Goal: Task Accomplishment & Management: Use online tool/utility

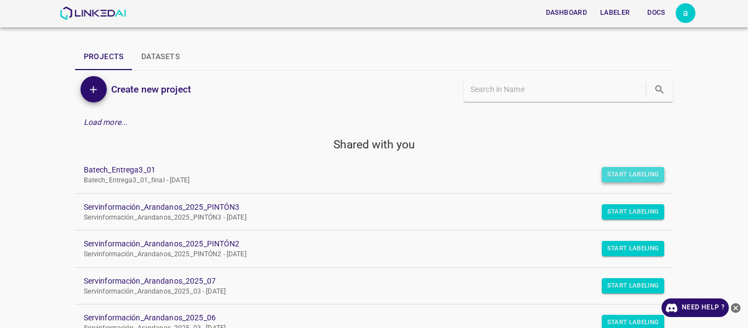
click at [619, 176] on button "Start Labeling" at bounding box center [633, 174] width 63 height 15
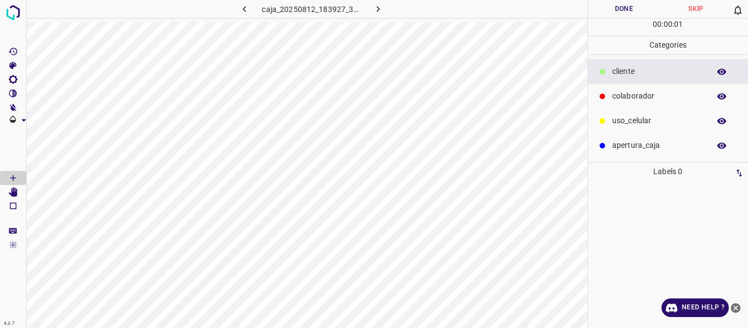
click at [626, 94] on p "colaborador" at bounding box center [659, 96] width 92 height 12
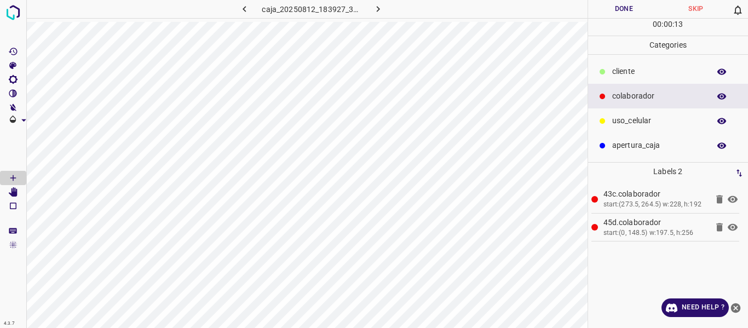
click at [635, 123] on p "uso_celular" at bounding box center [659, 121] width 92 height 12
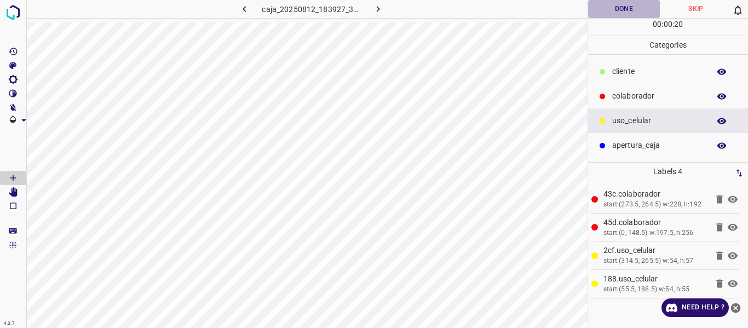
click at [609, 5] on button "Done" at bounding box center [624, 9] width 72 height 18
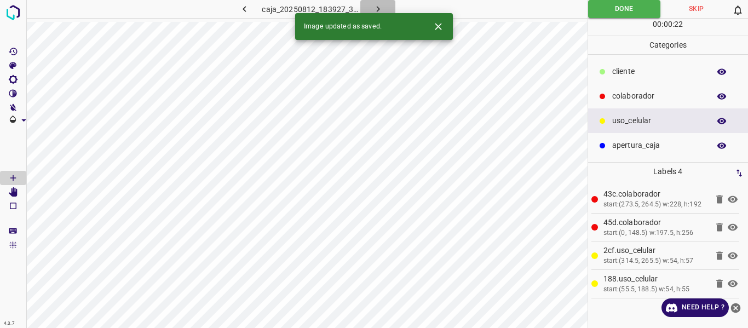
click at [376, 7] on icon "button" at bounding box center [379, 9] width 12 height 12
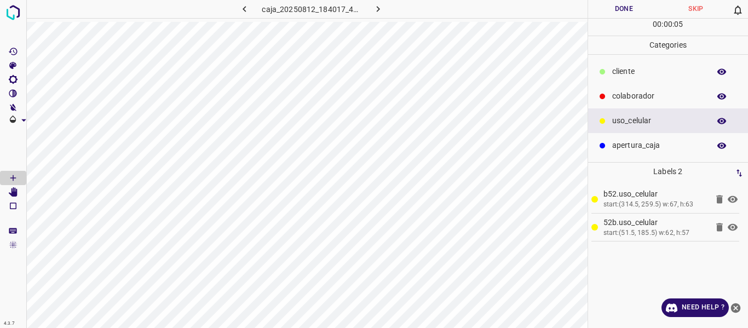
click at [657, 93] on p "colaborador" at bounding box center [659, 96] width 92 height 12
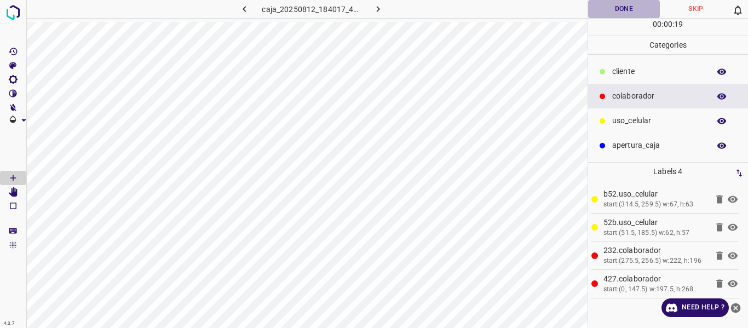
drag, startPoint x: 619, startPoint y: 7, endPoint x: 618, endPoint y: 2, distance: 5.6
click at [619, 7] on button "Done" at bounding box center [624, 9] width 72 height 18
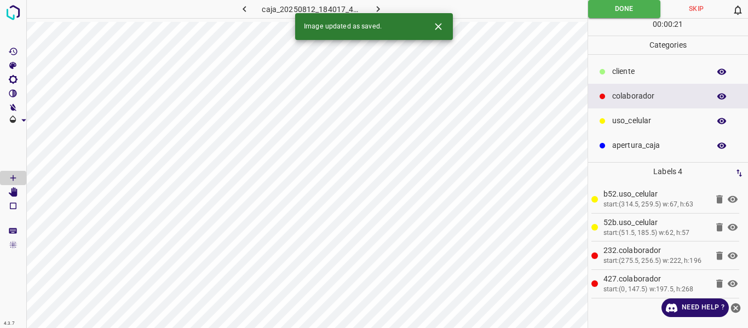
click at [381, 3] on button "button" at bounding box center [378, 9] width 35 height 18
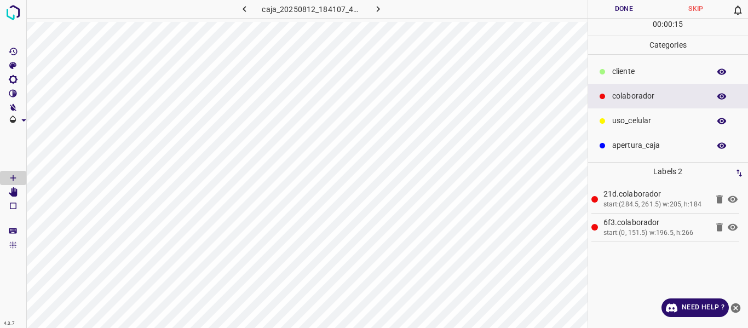
drag, startPoint x: 631, startPoint y: 121, endPoint x: 603, endPoint y: 112, distance: 28.6
click at [624, 117] on p "uso_celular" at bounding box center [659, 121] width 92 height 12
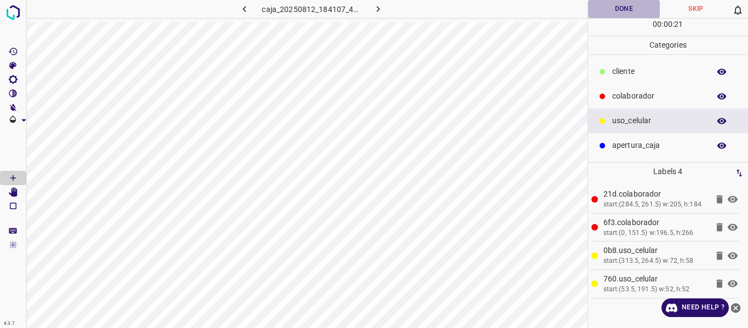
click at [615, 14] on button "Done" at bounding box center [624, 9] width 72 height 18
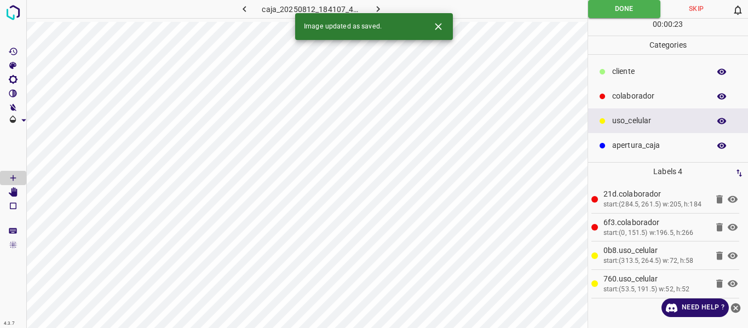
click at [378, 7] on icon "button" at bounding box center [379, 9] width 12 height 12
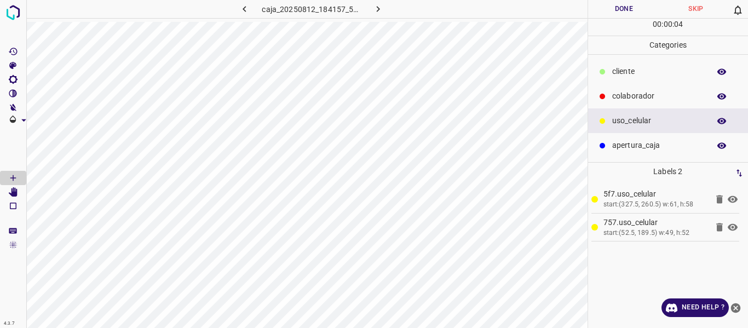
drag, startPoint x: 643, startPoint y: 98, endPoint x: 600, endPoint y: 110, distance: 44.6
click at [642, 98] on p "colaborador" at bounding box center [659, 96] width 92 height 12
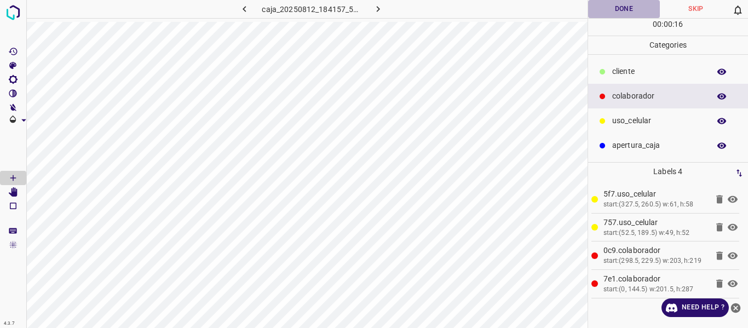
click at [619, 4] on button "Done" at bounding box center [624, 9] width 72 height 18
click at [384, 9] on icon "button" at bounding box center [379, 9] width 12 height 12
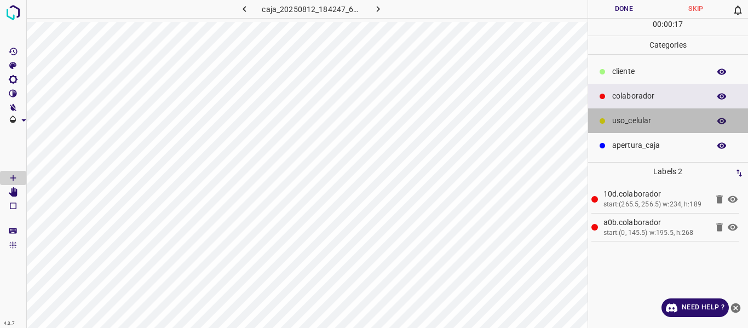
click at [631, 124] on p "uso_celular" at bounding box center [659, 121] width 92 height 12
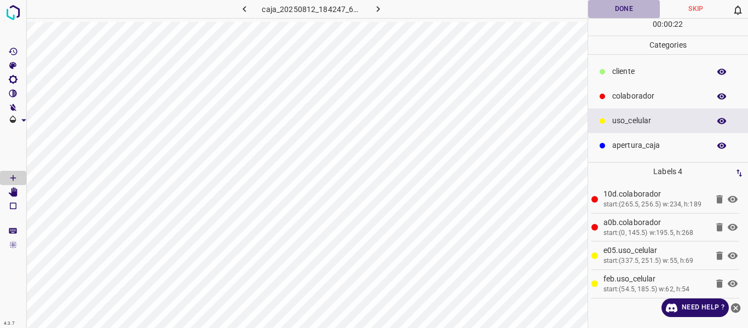
click at [618, 6] on button "Done" at bounding box center [624, 9] width 72 height 18
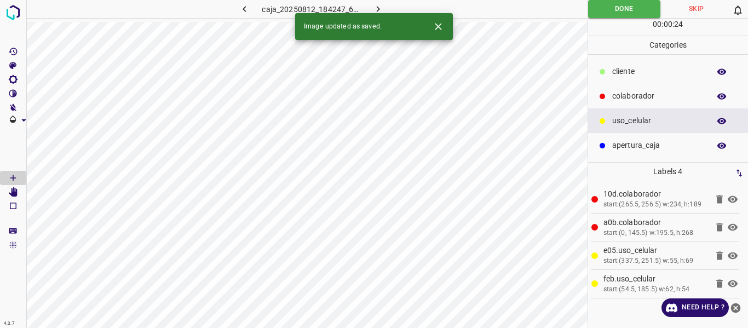
click at [378, 8] on icon "button" at bounding box center [377, 9] width 3 height 6
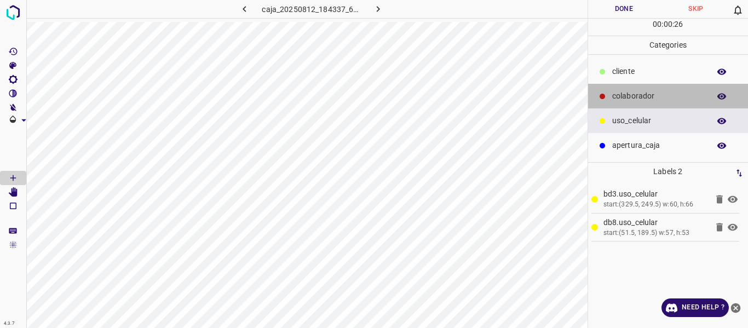
click at [639, 93] on p "colaborador" at bounding box center [659, 96] width 92 height 12
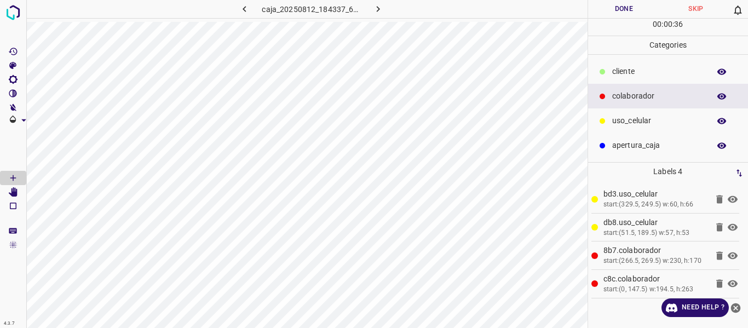
click at [607, 7] on button "Done" at bounding box center [624, 9] width 72 height 18
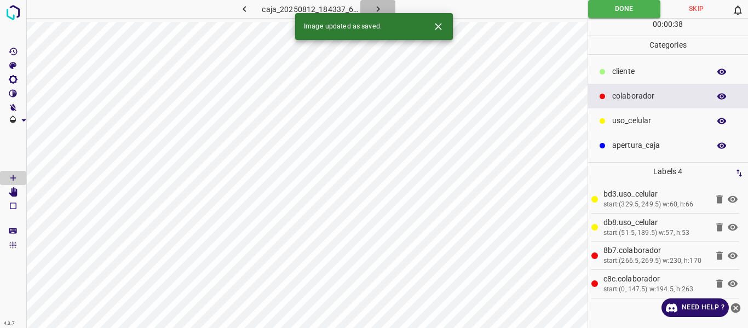
click at [380, 4] on icon "button" at bounding box center [379, 9] width 12 height 12
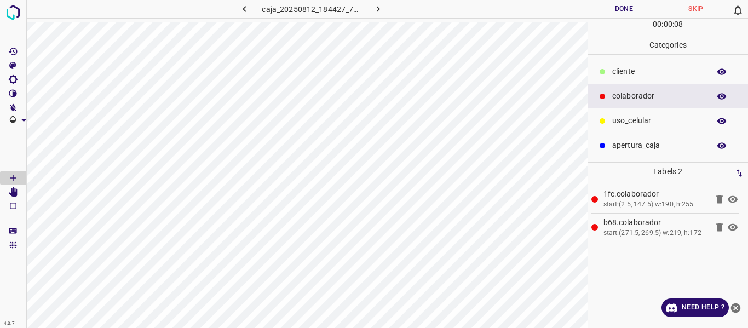
drag, startPoint x: 636, startPoint y: 122, endPoint x: 603, endPoint y: 122, distance: 32.9
click at [634, 122] on p "uso_celular" at bounding box center [659, 121] width 92 height 12
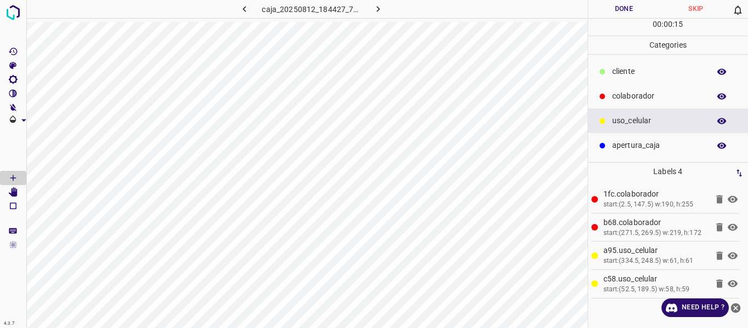
click at [608, 11] on button "Done" at bounding box center [624, 9] width 72 height 18
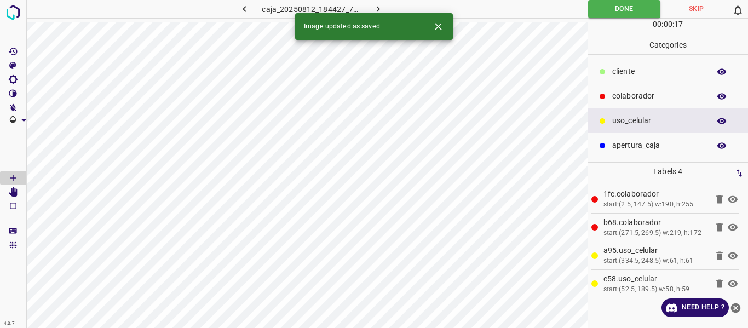
click at [379, 8] on icon "button" at bounding box center [379, 9] width 12 height 12
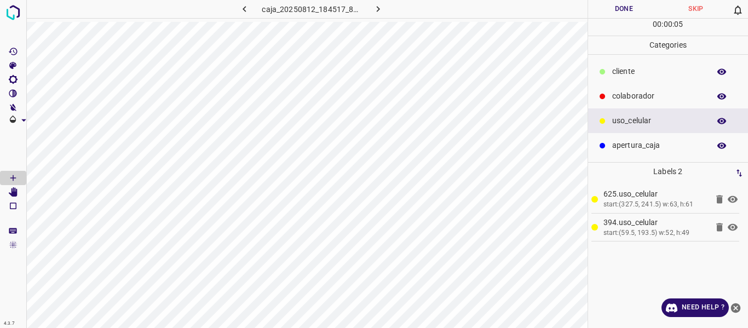
drag, startPoint x: 641, startPoint y: 93, endPoint x: 592, endPoint y: 106, distance: 50.6
click at [638, 94] on p "colaborador" at bounding box center [659, 96] width 92 height 12
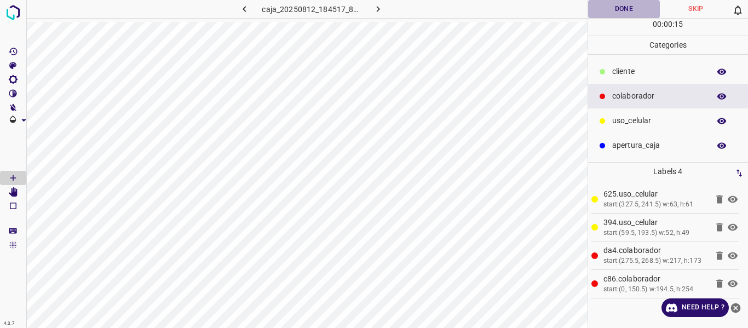
click at [610, 12] on button "Done" at bounding box center [624, 9] width 72 height 18
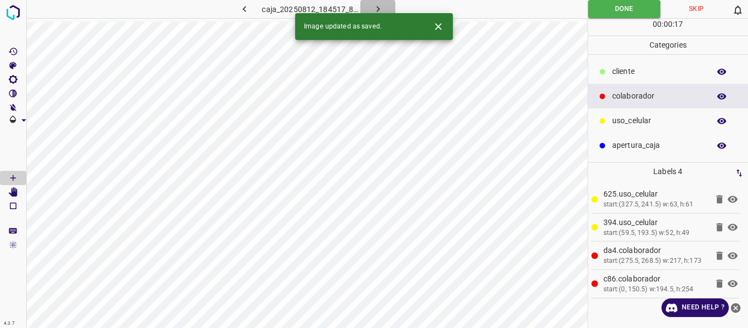
click at [379, 8] on icon "button" at bounding box center [379, 9] width 12 height 12
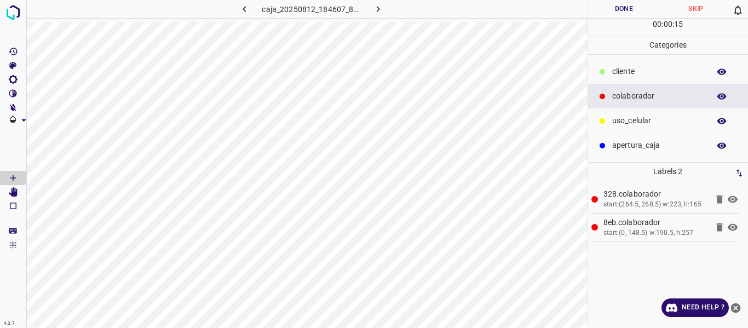
drag, startPoint x: 626, startPoint y: 125, endPoint x: 608, endPoint y: 129, distance: 18.9
click at [626, 125] on p "uso_celular" at bounding box center [659, 121] width 92 height 12
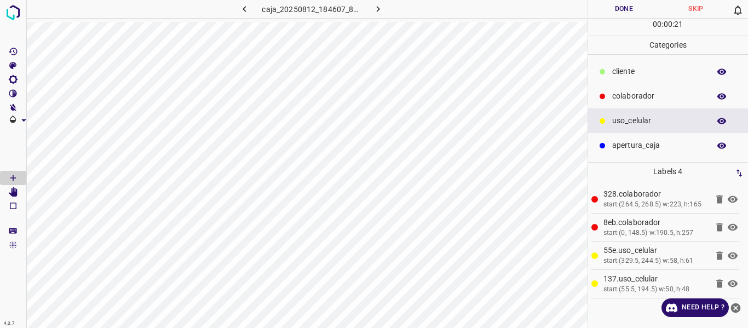
click at [614, 12] on button "Done" at bounding box center [624, 9] width 72 height 18
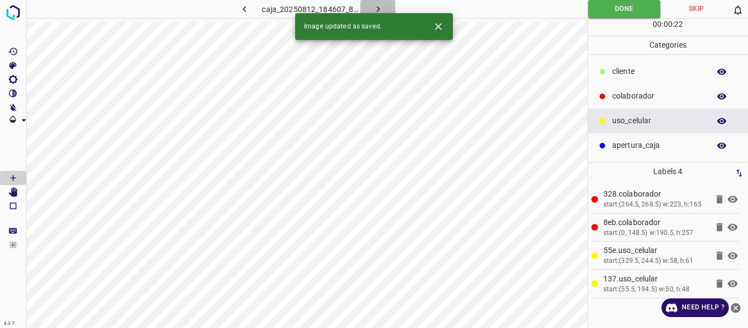
click at [381, 9] on icon "button" at bounding box center [379, 9] width 12 height 12
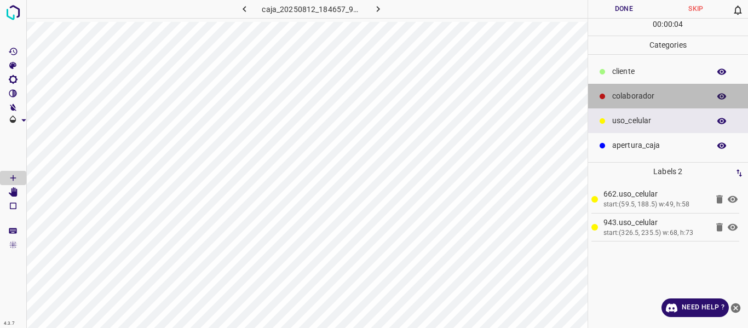
drag, startPoint x: 629, startPoint y: 100, endPoint x: 621, endPoint y: 105, distance: 9.6
click at [628, 101] on p "colaborador" at bounding box center [659, 96] width 92 height 12
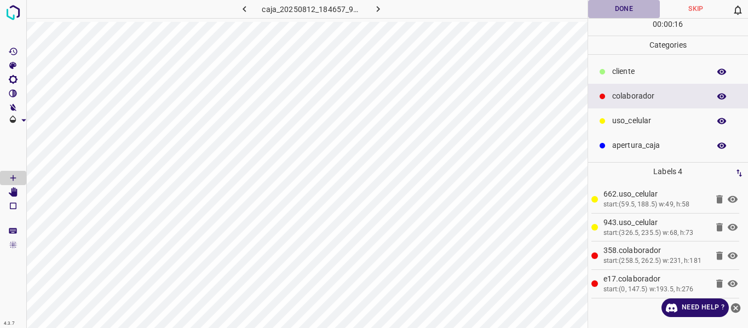
click at [614, 10] on button "Done" at bounding box center [624, 9] width 72 height 18
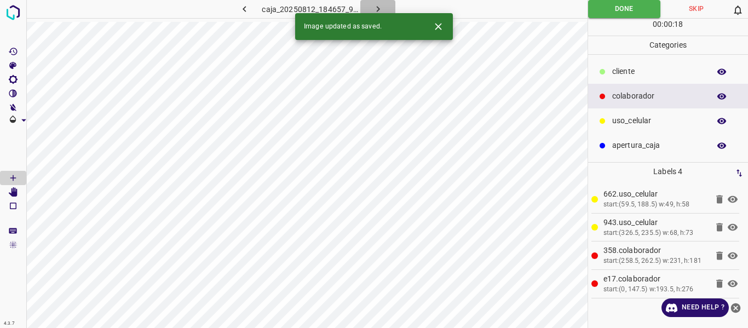
click at [380, 7] on icon "button" at bounding box center [379, 9] width 12 height 12
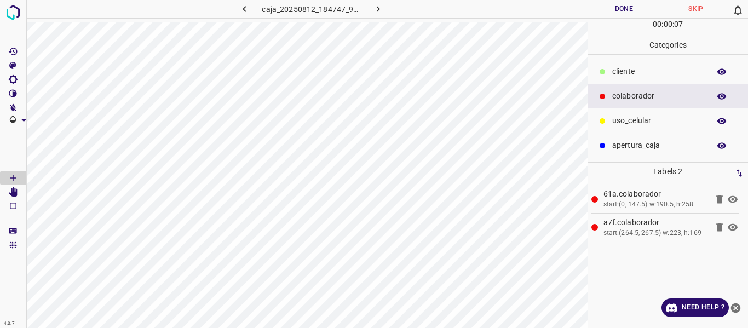
drag, startPoint x: 633, startPoint y: 124, endPoint x: 591, endPoint y: 124, distance: 42.7
click at [632, 124] on p "uso_celular" at bounding box center [659, 121] width 92 height 12
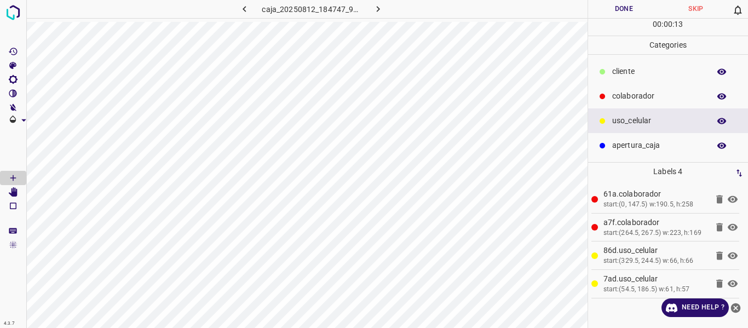
click at [612, 11] on button "Done" at bounding box center [624, 9] width 72 height 18
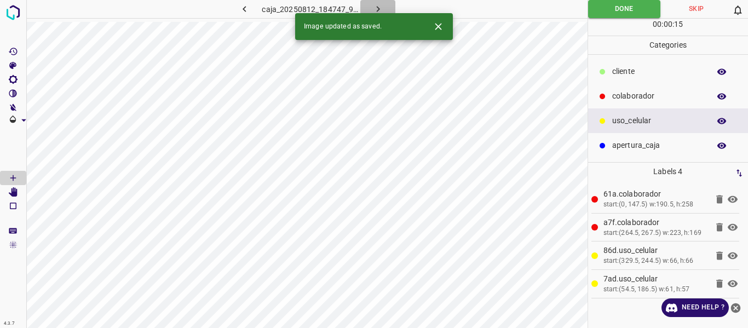
drag, startPoint x: 375, startPoint y: 6, endPoint x: 375, endPoint y: 0, distance: 6.0
click at [375, 5] on icon "button" at bounding box center [379, 9] width 12 height 12
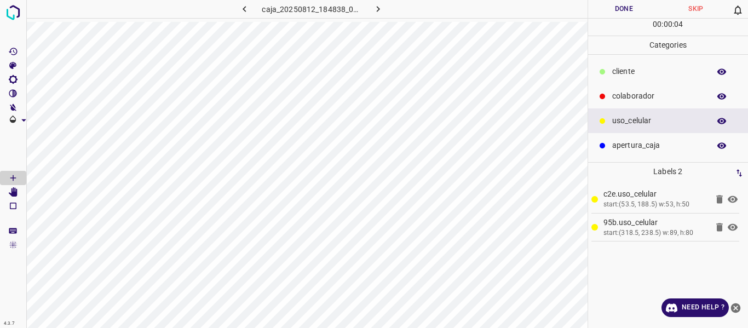
click at [648, 100] on p "colaborador" at bounding box center [659, 96] width 92 height 12
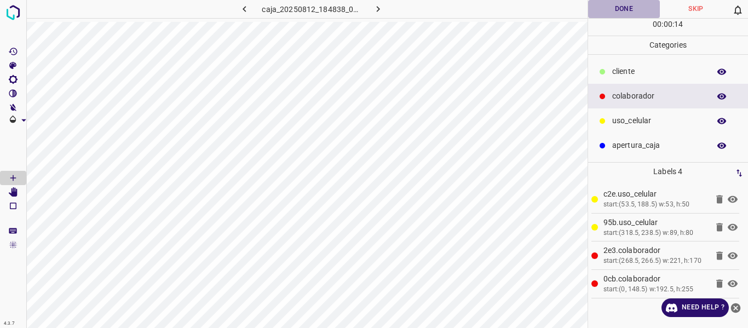
click at [630, 10] on button "Done" at bounding box center [624, 9] width 72 height 18
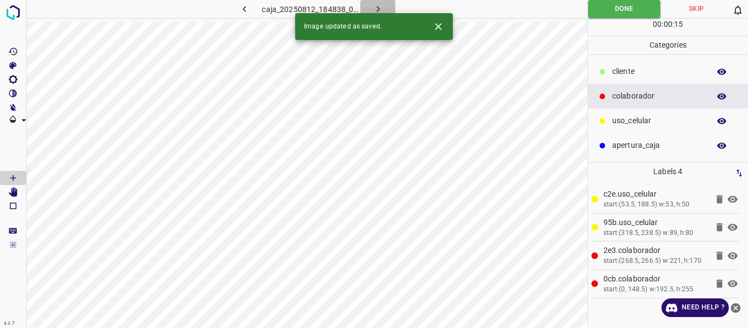
click at [374, 7] on icon "button" at bounding box center [379, 9] width 12 height 12
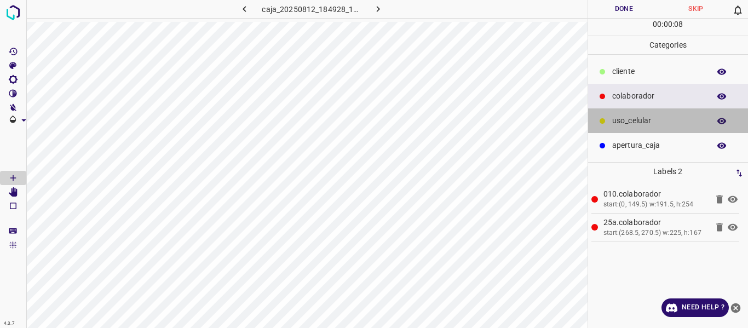
drag, startPoint x: 651, startPoint y: 118, endPoint x: 597, endPoint y: 118, distance: 54.8
click at [650, 118] on p "uso_celular" at bounding box center [659, 121] width 92 height 12
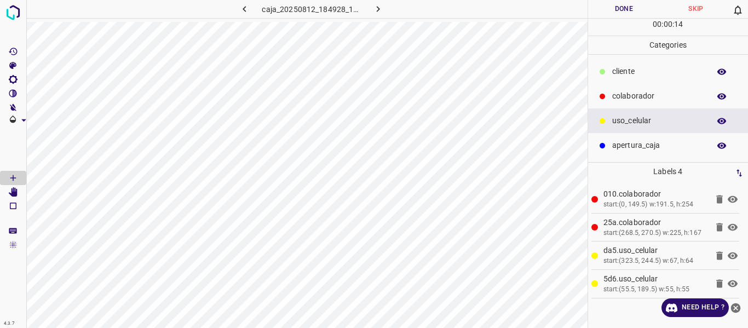
click at [621, 7] on button "Done" at bounding box center [624, 9] width 72 height 18
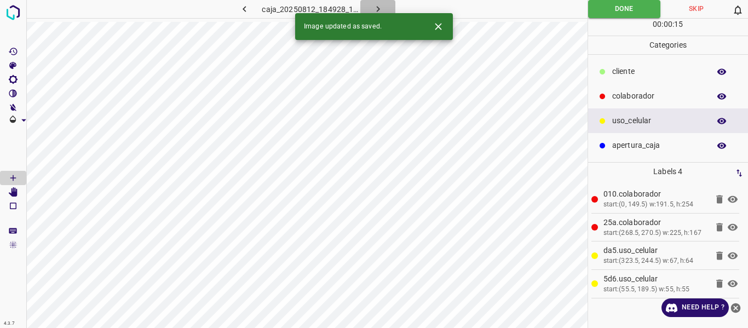
click at [375, 5] on icon "button" at bounding box center [379, 9] width 12 height 12
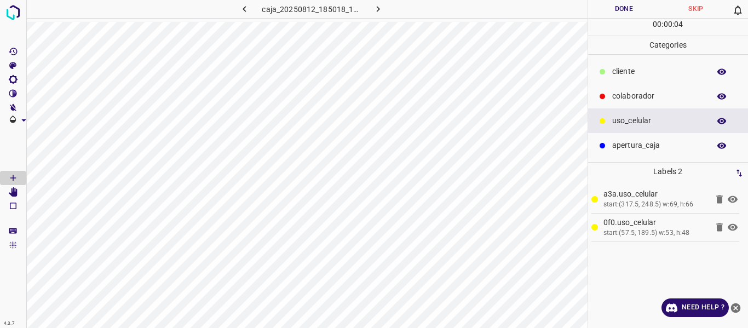
drag, startPoint x: 626, startPoint y: 90, endPoint x: 599, endPoint y: 102, distance: 28.9
click at [622, 95] on div "colaborador" at bounding box center [668, 96] width 161 height 25
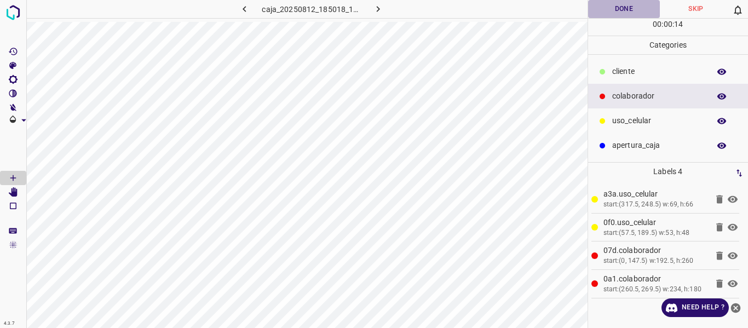
click at [615, 7] on button "Done" at bounding box center [624, 9] width 72 height 18
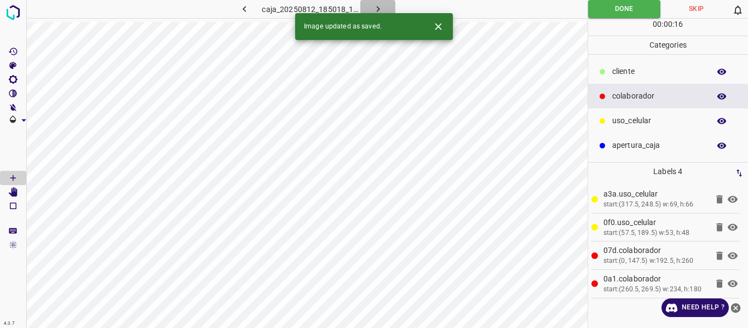
click at [381, 8] on icon "button" at bounding box center [379, 9] width 12 height 12
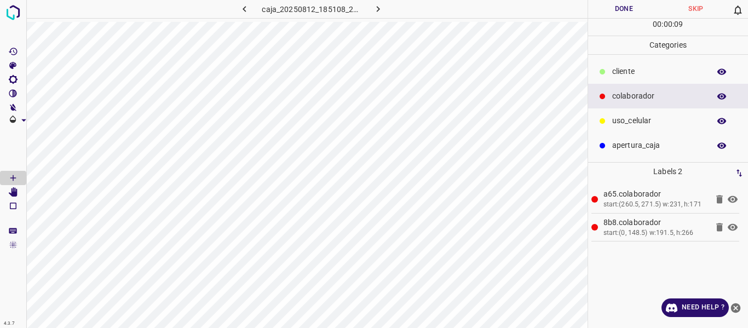
drag, startPoint x: 639, startPoint y: 117, endPoint x: 605, endPoint y: 125, distance: 34.9
click at [638, 118] on p "uso_celular" at bounding box center [659, 121] width 92 height 12
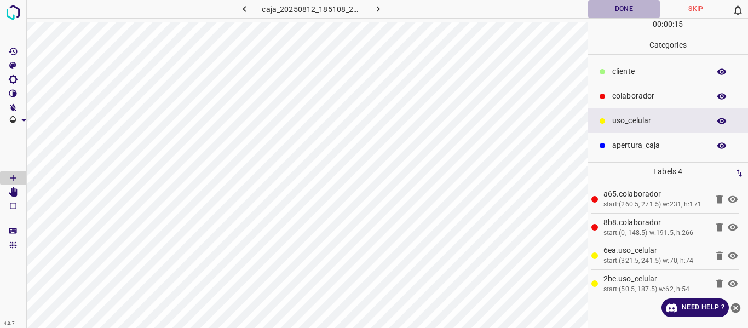
click at [612, 5] on button "Done" at bounding box center [624, 9] width 72 height 18
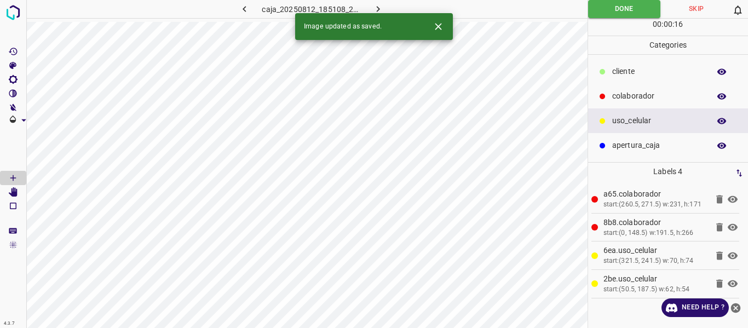
click at [379, 8] on icon "button" at bounding box center [379, 9] width 12 height 12
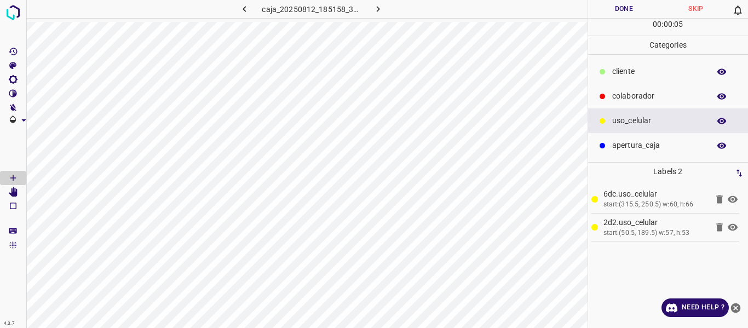
drag, startPoint x: 647, startPoint y: 99, endPoint x: 618, endPoint y: 108, distance: 30.5
click at [645, 100] on p "colaborador" at bounding box center [659, 96] width 92 height 12
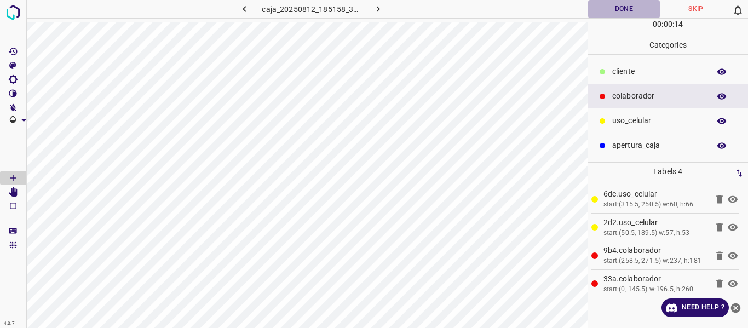
click at [625, 12] on button "Done" at bounding box center [624, 9] width 72 height 18
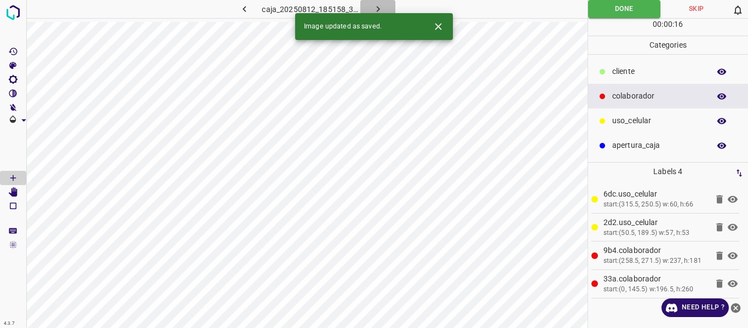
click at [376, 5] on icon "button" at bounding box center [379, 9] width 12 height 12
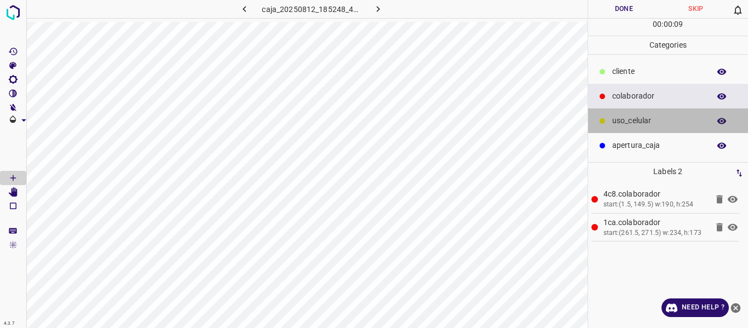
drag, startPoint x: 632, startPoint y: 121, endPoint x: 598, endPoint y: 130, distance: 35.6
click at [632, 122] on p "uso_celular" at bounding box center [659, 121] width 92 height 12
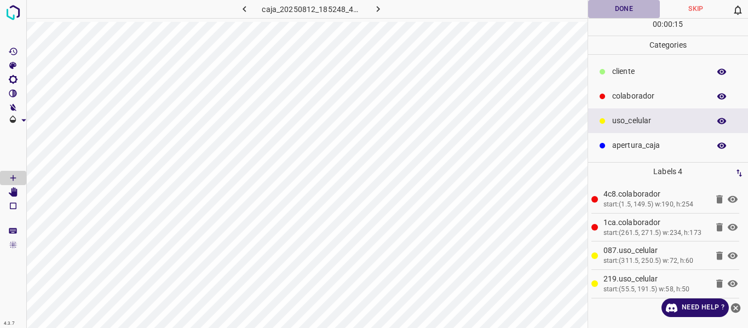
drag, startPoint x: 621, startPoint y: 7, endPoint x: 623, endPoint y: 1, distance: 6.2
click at [621, 7] on button "Done" at bounding box center [624, 9] width 72 height 18
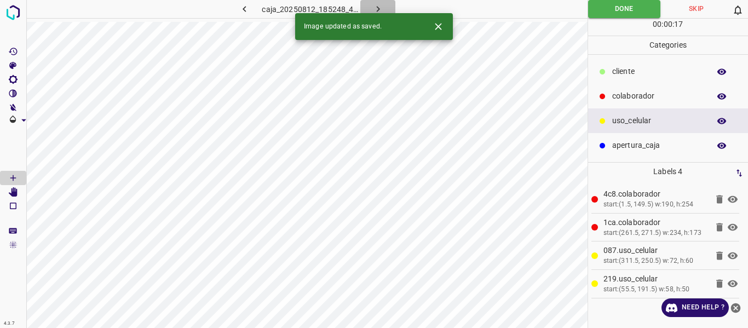
click at [378, 2] on button "button" at bounding box center [378, 9] width 35 height 18
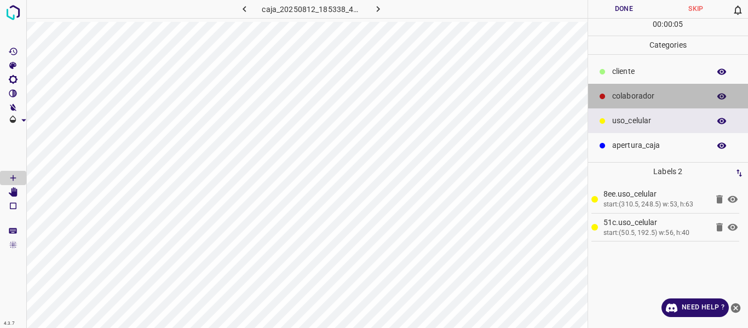
click at [626, 102] on p "colaborador" at bounding box center [659, 96] width 92 height 12
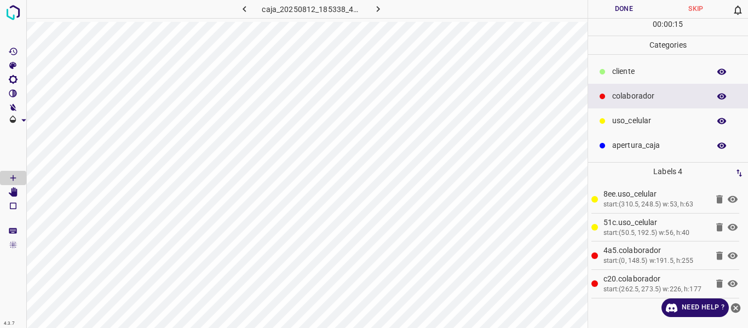
click at [613, 13] on button "Done" at bounding box center [624, 9] width 72 height 18
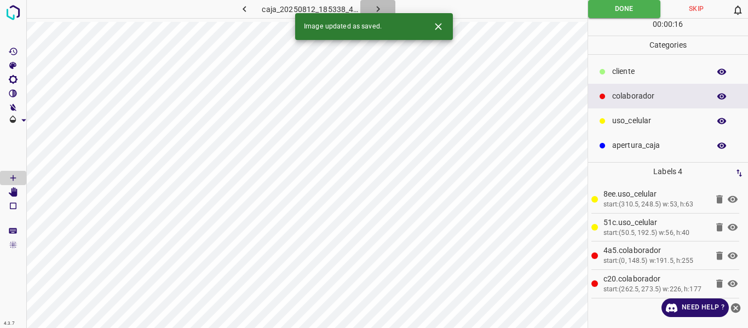
click at [381, 10] on icon "button" at bounding box center [379, 9] width 12 height 12
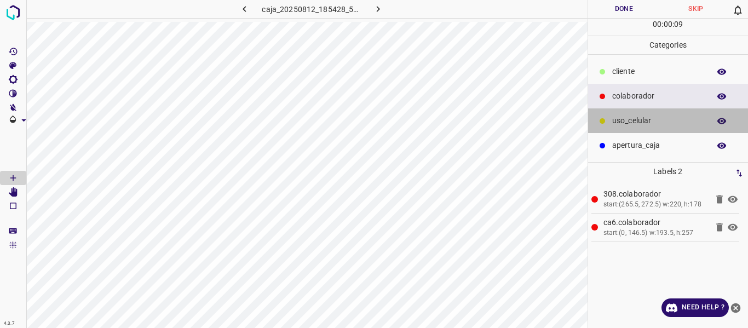
drag, startPoint x: 631, startPoint y: 115, endPoint x: 603, endPoint y: 123, distance: 29.5
click at [631, 116] on p "uso_celular" at bounding box center [659, 121] width 92 height 12
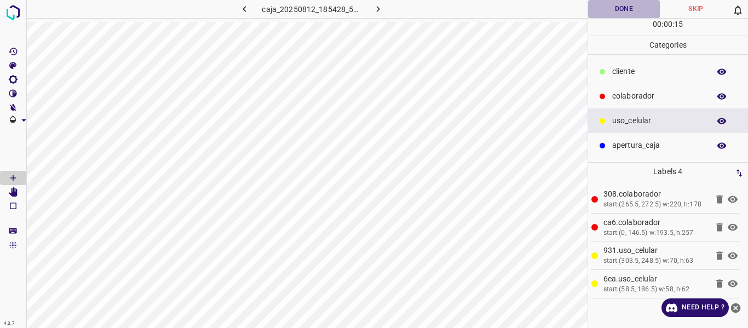
drag, startPoint x: 606, startPoint y: 13, endPoint x: 615, endPoint y: 20, distance: 11.0
click at [607, 14] on button "Done" at bounding box center [624, 9] width 72 height 18
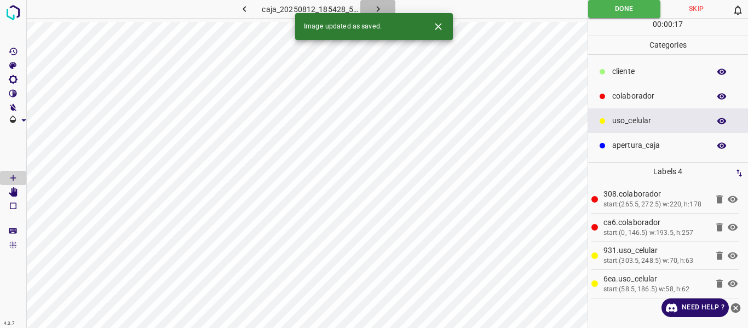
click at [376, 7] on icon "button" at bounding box center [379, 9] width 12 height 12
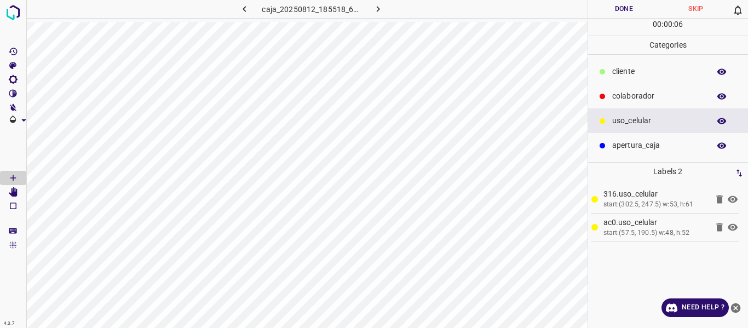
drag, startPoint x: 634, startPoint y: 98, endPoint x: 629, endPoint y: 101, distance: 6.1
click at [634, 98] on p "colaborador" at bounding box center [659, 96] width 92 height 12
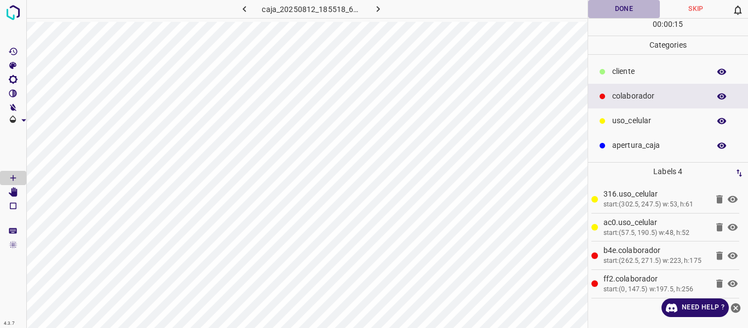
drag, startPoint x: 622, startPoint y: 12, endPoint x: 617, endPoint y: 15, distance: 6.1
click at [621, 13] on button "Done" at bounding box center [624, 9] width 72 height 18
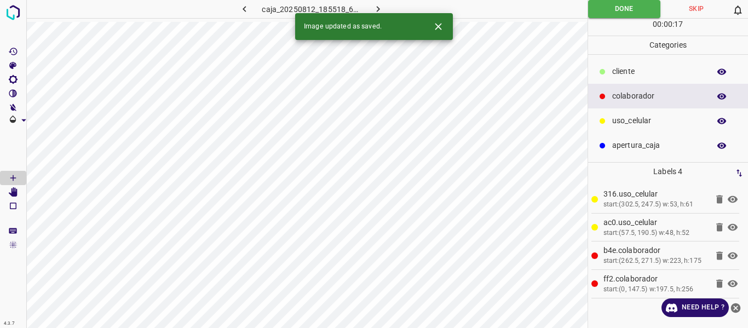
click at [376, 3] on icon "button" at bounding box center [379, 9] width 12 height 12
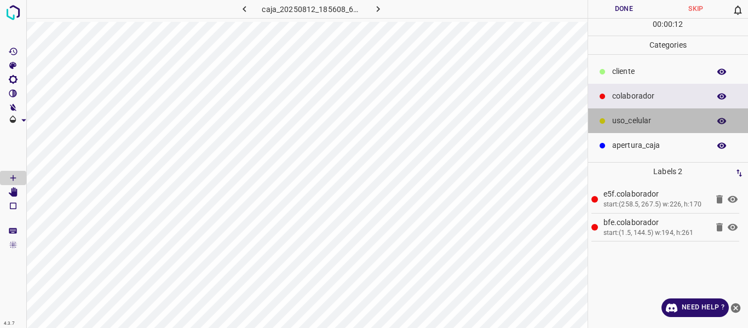
drag, startPoint x: 619, startPoint y: 120, endPoint x: 603, endPoint y: 125, distance: 17.2
click at [616, 121] on p "uso_celular" at bounding box center [659, 121] width 92 height 12
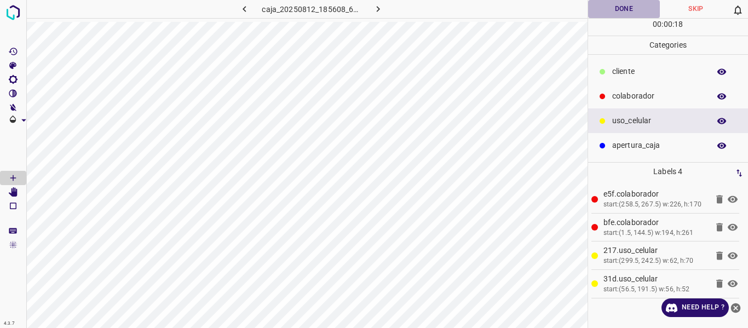
click at [624, 10] on button "Done" at bounding box center [624, 9] width 72 height 18
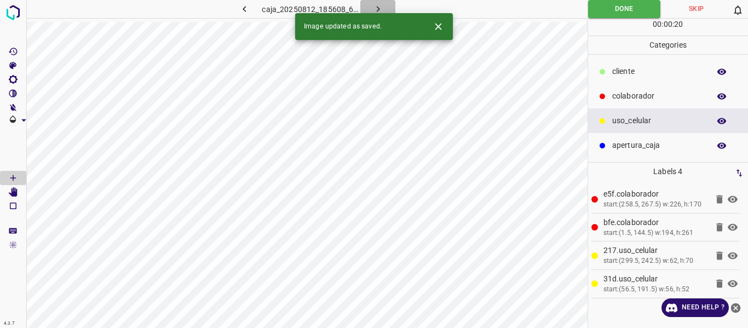
drag, startPoint x: 377, startPoint y: 5, endPoint x: 375, endPoint y: 1, distance: 5.6
click at [378, 4] on icon "button" at bounding box center [379, 9] width 12 height 12
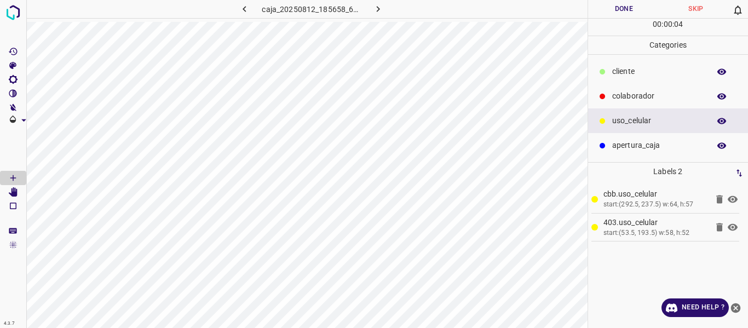
drag, startPoint x: 630, startPoint y: 93, endPoint x: 600, endPoint y: 100, distance: 30.4
click at [625, 94] on p "colaborador" at bounding box center [659, 96] width 92 height 12
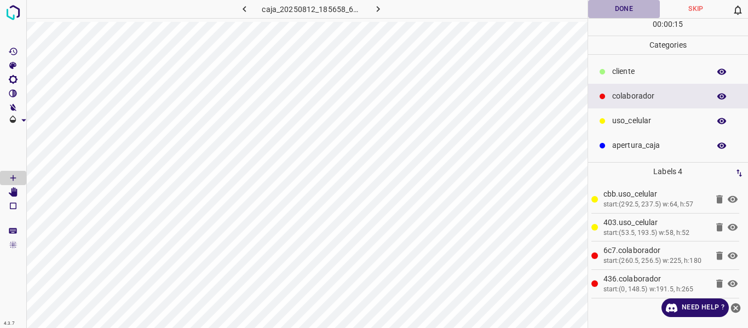
click at [617, 3] on button "Done" at bounding box center [624, 9] width 72 height 18
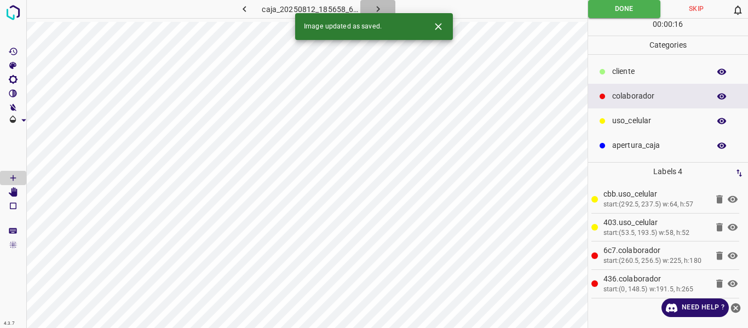
click at [384, 7] on button "button" at bounding box center [378, 9] width 35 height 18
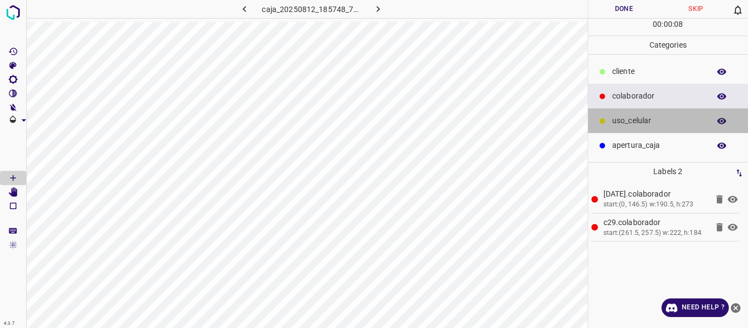
drag, startPoint x: 653, startPoint y: 126, endPoint x: 592, endPoint y: 126, distance: 60.3
click at [652, 126] on p "uso_celular" at bounding box center [659, 121] width 92 height 12
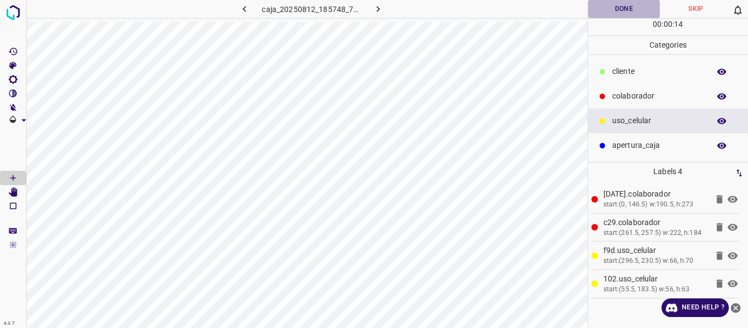
click at [615, 13] on button "Done" at bounding box center [624, 9] width 72 height 18
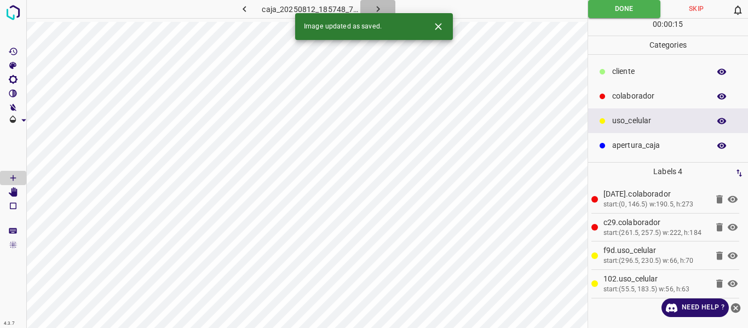
click at [375, 8] on icon "button" at bounding box center [379, 9] width 12 height 12
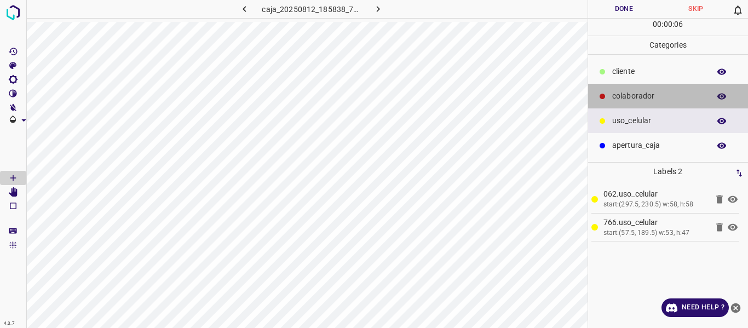
drag, startPoint x: 629, startPoint y: 94, endPoint x: 593, endPoint y: 107, distance: 38.2
click at [628, 94] on p "colaborador" at bounding box center [659, 96] width 92 height 12
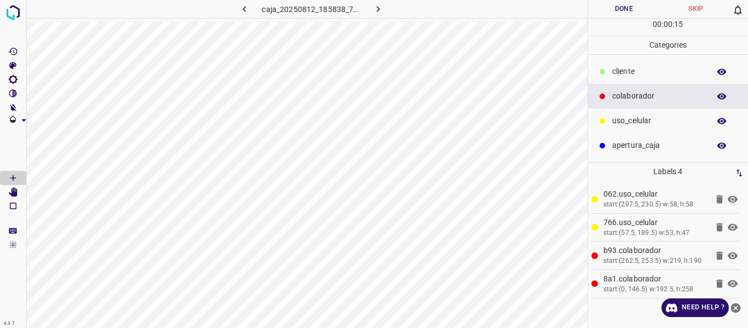
click at [622, 9] on button "Done" at bounding box center [624, 9] width 72 height 18
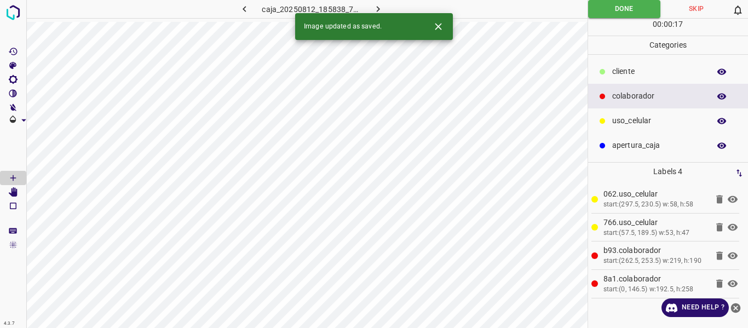
click at [381, 4] on icon "button" at bounding box center [379, 9] width 12 height 12
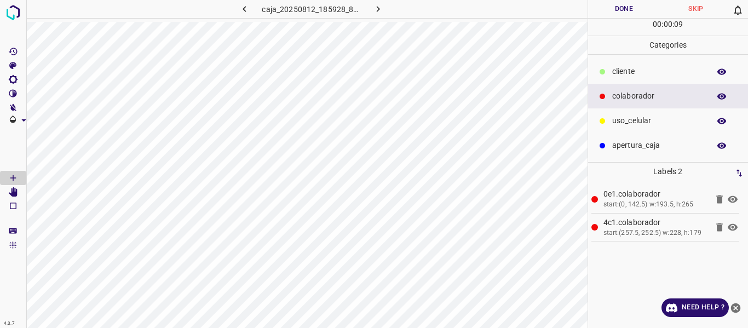
click at [644, 122] on p "uso_celular" at bounding box center [659, 121] width 92 height 12
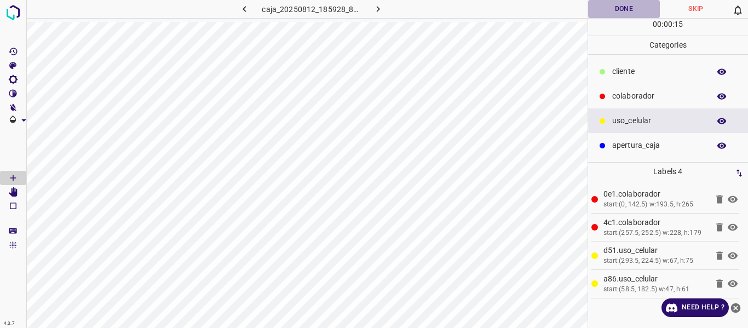
click at [623, 10] on button "Done" at bounding box center [624, 9] width 72 height 18
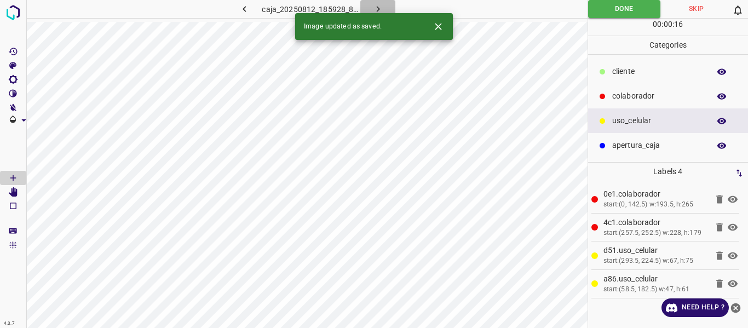
drag, startPoint x: 379, startPoint y: 8, endPoint x: 380, endPoint y: 18, distance: 10.5
click at [378, 8] on icon "button" at bounding box center [379, 9] width 12 height 12
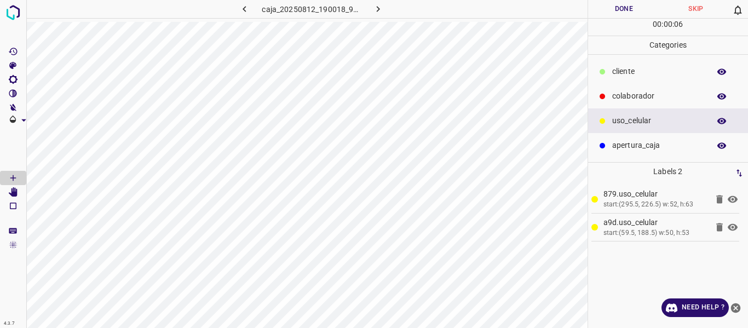
drag, startPoint x: 635, startPoint y: 94, endPoint x: 633, endPoint y: 105, distance: 11.2
click at [635, 96] on p "colaborador" at bounding box center [659, 96] width 92 height 12
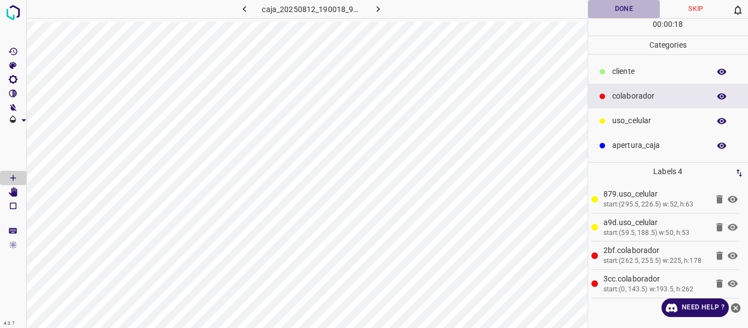
click at [614, 8] on button "Done" at bounding box center [624, 9] width 72 height 18
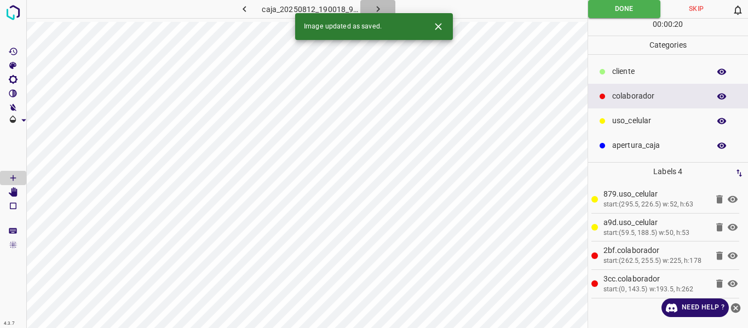
drag, startPoint x: 375, startPoint y: 5, endPoint x: 371, endPoint y: 27, distance: 22.2
click at [374, 5] on icon "button" at bounding box center [379, 9] width 12 height 12
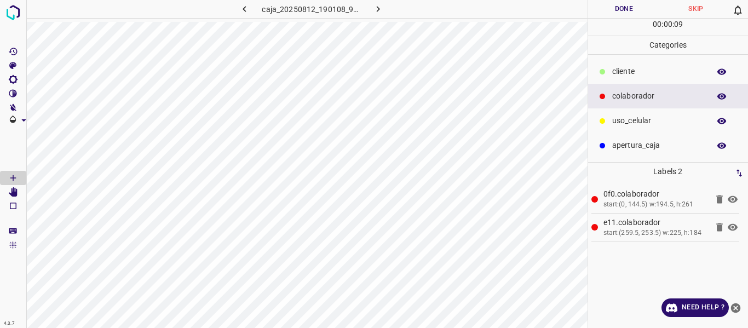
click at [614, 123] on p "uso_celular" at bounding box center [659, 121] width 92 height 12
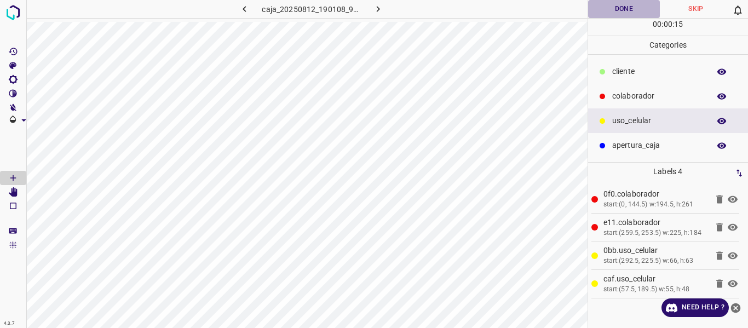
click at [631, 13] on button "Done" at bounding box center [624, 9] width 72 height 18
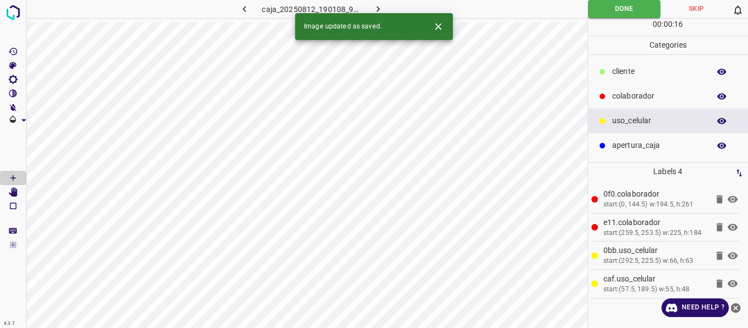
click at [379, 4] on icon "button" at bounding box center [379, 9] width 12 height 12
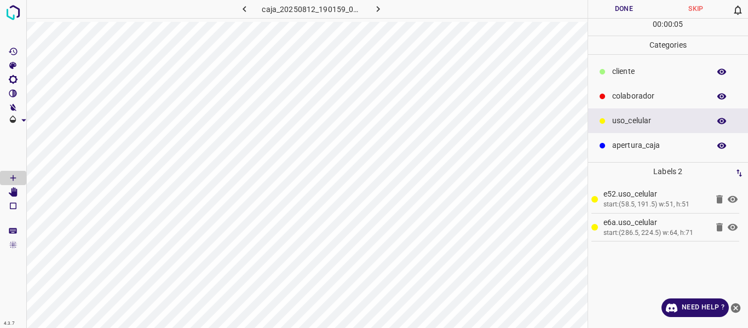
drag, startPoint x: 627, startPoint y: 96, endPoint x: 608, endPoint y: 107, distance: 22.8
click at [626, 96] on p "colaborador" at bounding box center [659, 96] width 92 height 12
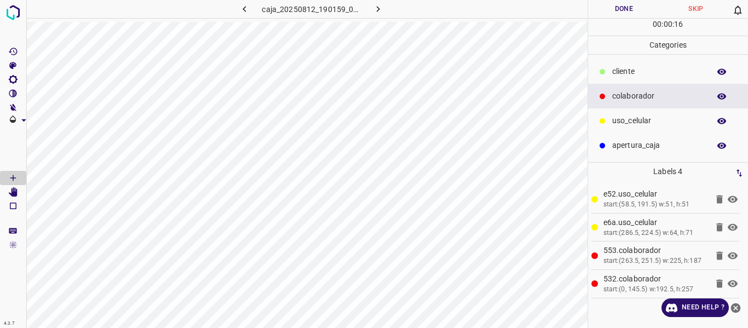
click at [613, 4] on button "Done" at bounding box center [624, 9] width 72 height 18
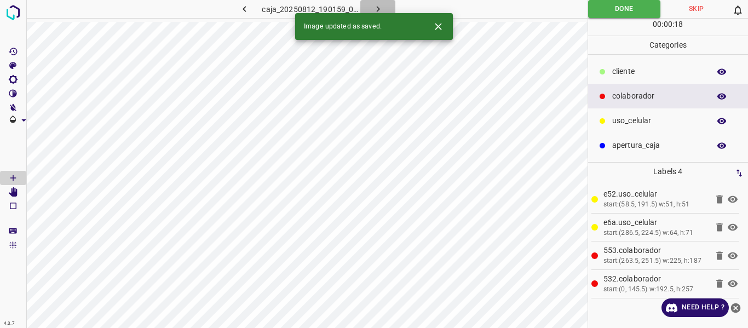
click at [373, 6] on icon "button" at bounding box center [379, 9] width 12 height 12
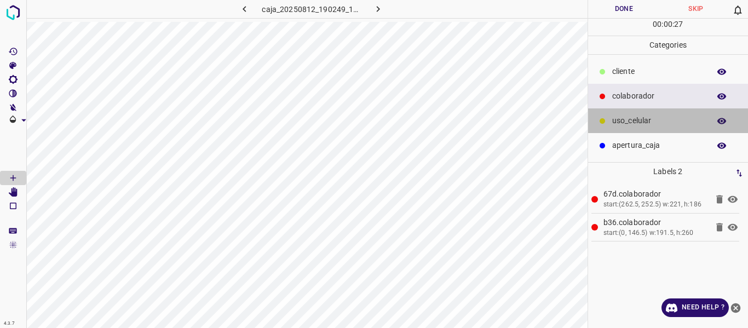
drag, startPoint x: 625, startPoint y: 112, endPoint x: 596, endPoint y: 123, distance: 30.7
click at [625, 112] on div "uso_celular" at bounding box center [668, 120] width 161 height 25
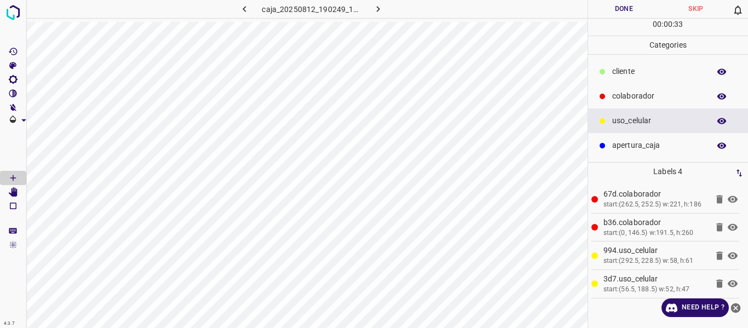
click at [613, 7] on button "Done" at bounding box center [624, 9] width 72 height 18
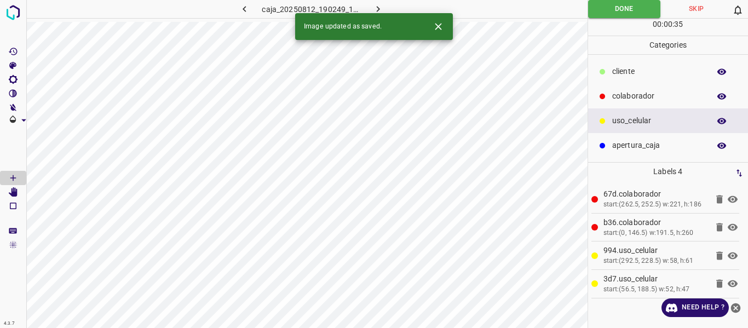
click at [373, 7] on icon "button" at bounding box center [379, 9] width 12 height 12
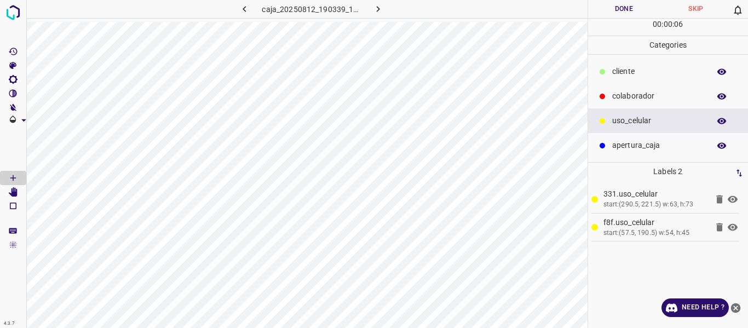
drag, startPoint x: 639, startPoint y: 98, endPoint x: 603, endPoint y: 104, distance: 36.2
click at [632, 99] on p "colaborador" at bounding box center [659, 96] width 92 height 12
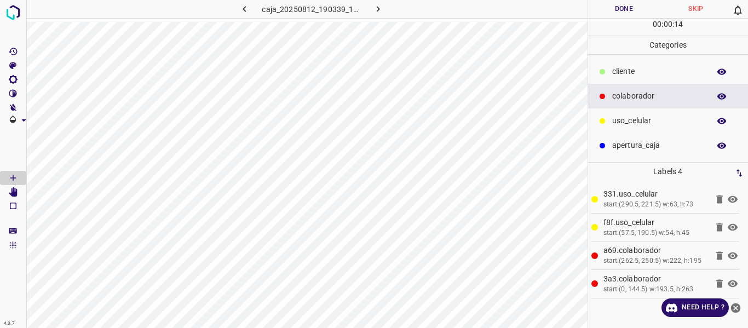
click at [610, 3] on button "Done" at bounding box center [624, 9] width 72 height 18
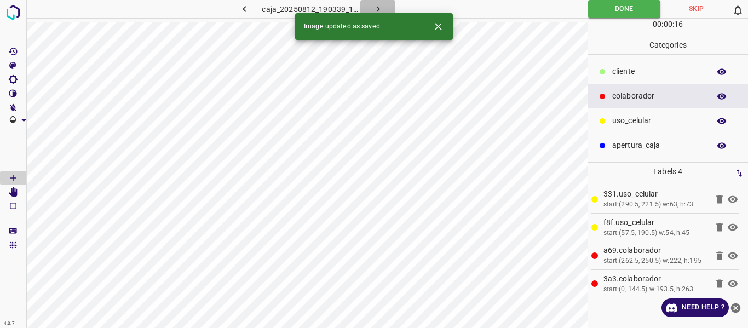
click at [377, 3] on icon "button" at bounding box center [379, 9] width 12 height 12
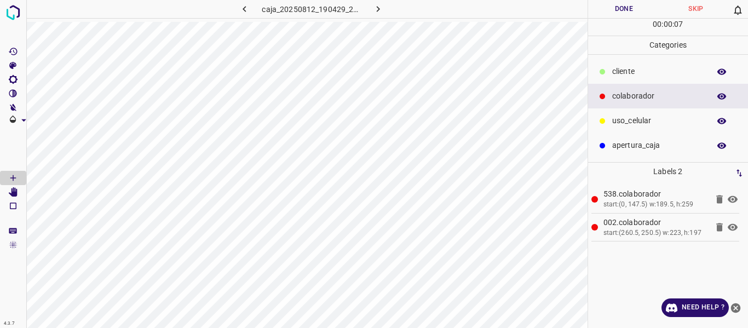
drag, startPoint x: 637, startPoint y: 123, endPoint x: 600, endPoint y: 123, distance: 36.7
click at [632, 123] on p "uso_celular" at bounding box center [659, 121] width 92 height 12
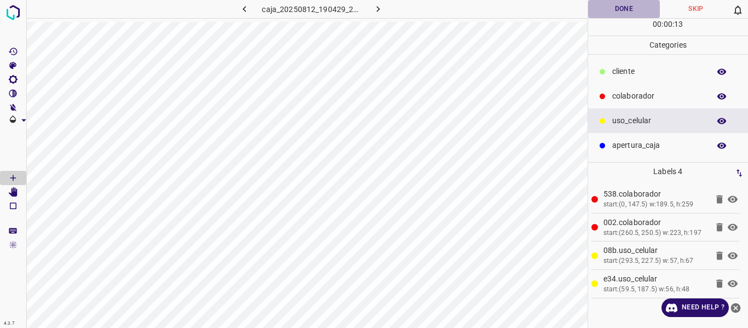
click at [618, 12] on button "Done" at bounding box center [624, 9] width 72 height 18
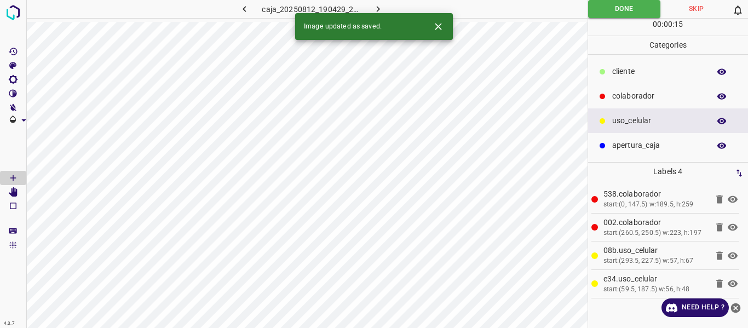
click at [382, 3] on icon "button" at bounding box center [379, 9] width 12 height 12
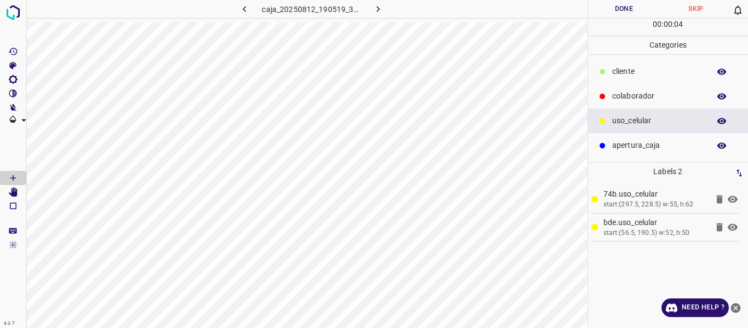
drag, startPoint x: 626, startPoint y: 93, endPoint x: 594, endPoint y: 106, distance: 34.7
click at [619, 96] on p "colaborador" at bounding box center [659, 96] width 92 height 12
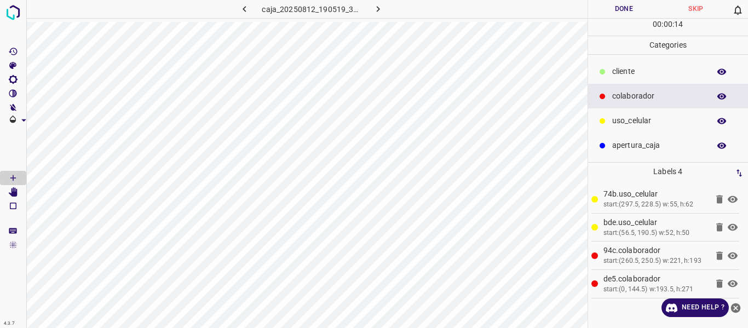
click at [620, 9] on button "Done" at bounding box center [624, 9] width 72 height 18
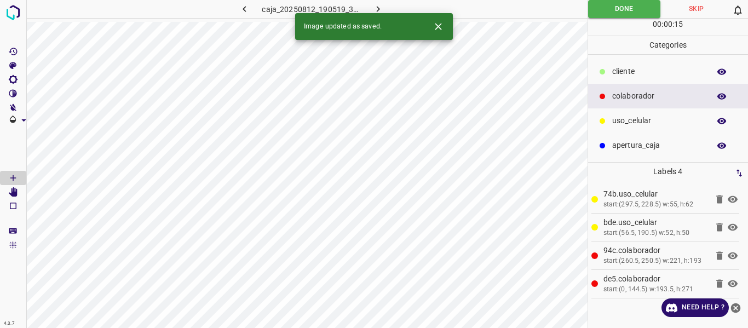
drag, startPoint x: 381, startPoint y: 2, endPoint x: 387, endPoint y: 2, distance: 5.5
click at [381, 3] on button "button" at bounding box center [378, 9] width 35 height 18
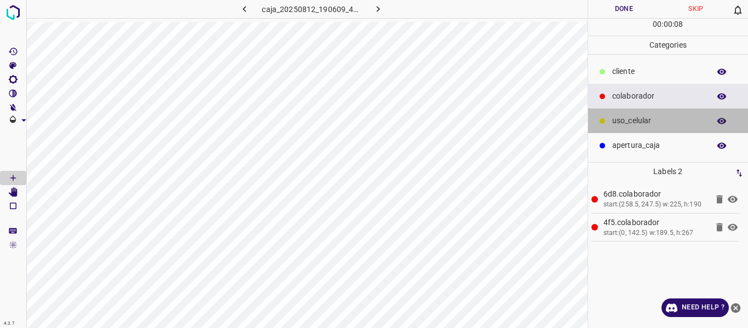
drag, startPoint x: 625, startPoint y: 122, endPoint x: 590, endPoint y: 122, distance: 35.1
click at [617, 122] on p "uso_celular" at bounding box center [659, 121] width 92 height 12
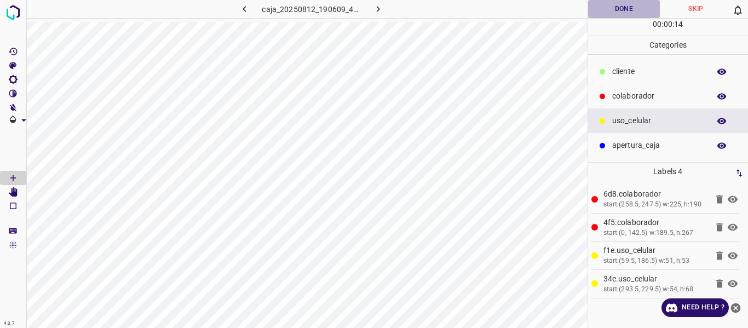
click at [620, 12] on button "Done" at bounding box center [624, 9] width 72 height 18
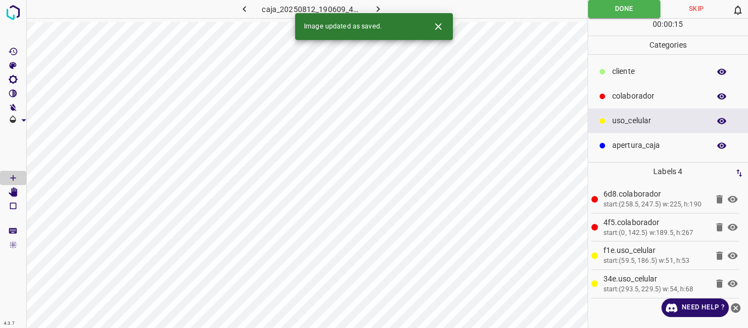
click at [374, 7] on icon "button" at bounding box center [379, 9] width 12 height 12
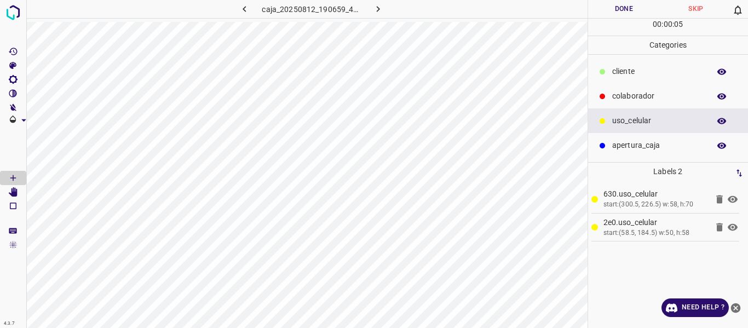
drag, startPoint x: 633, startPoint y: 96, endPoint x: 604, endPoint y: 101, distance: 29.5
click at [604, 101] on div "colaborador" at bounding box center [668, 96] width 161 height 25
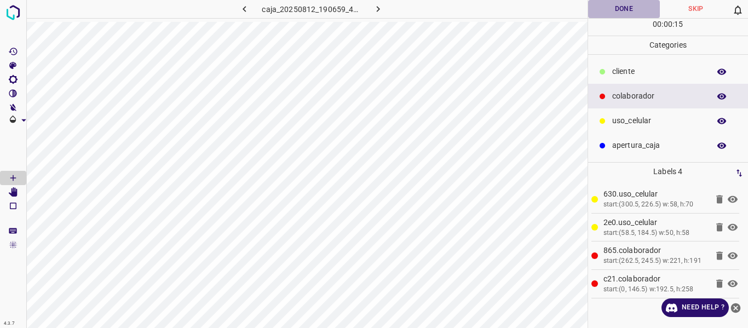
click at [616, 14] on button "Done" at bounding box center [624, 9] width 72 height 18
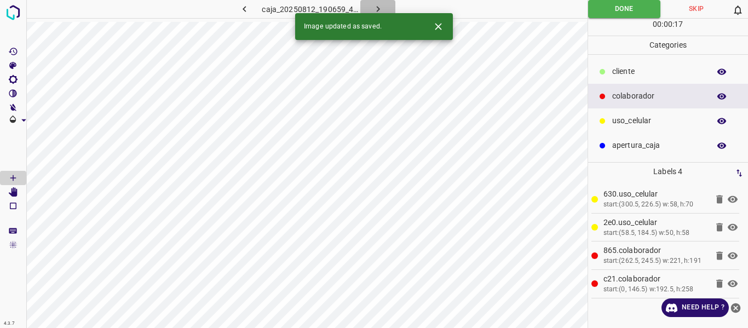
click at [373, 3] on icon "button" at bounding box center [379, 9] width 12 height 12
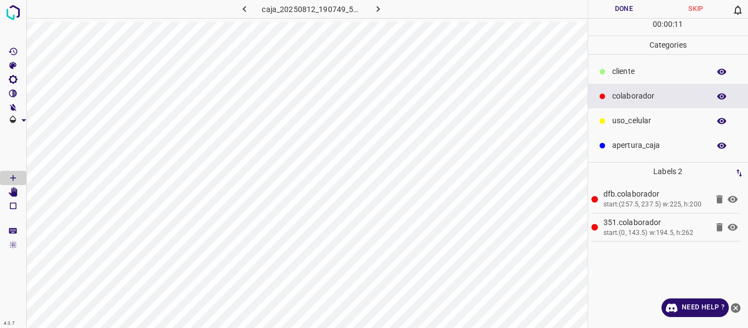
drag, startPoint x: 628, startPoint y: 123, endPoint x: 610, endPoint y: 127, distance: 18.5
click at [610, 127] on div "uso_celular" at bounding box center [668, 120] width 161 height 25
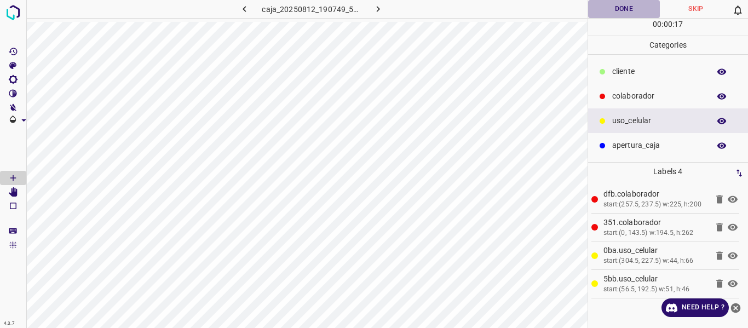
click at [625, 10] on button "Done" at bounding box center [624, 9] width 72 height 18
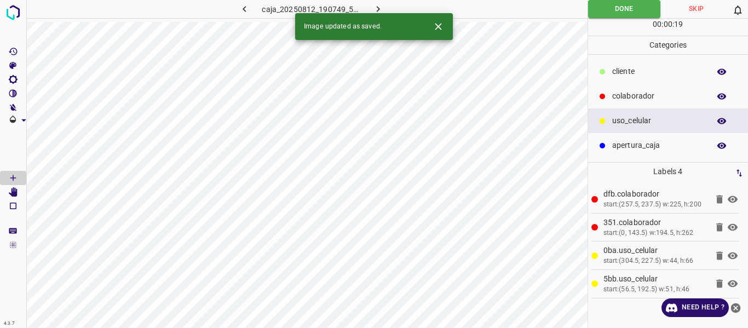
click at [382, 9] on icon "button" at bounding box center [379, 9] width 12 height 12
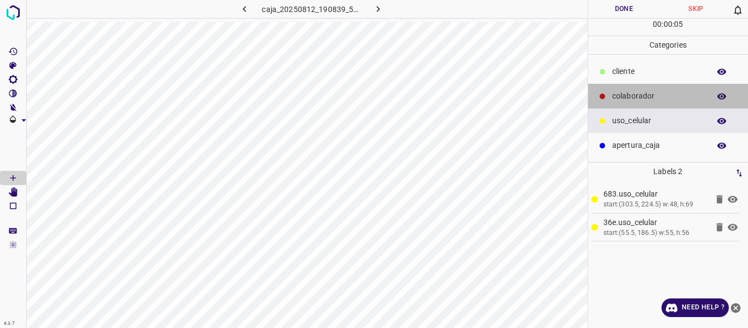
drag, startPoint x: 630, startPoint y: 96, endPoint x: 624, endPoint y: 97, distance: 6.1
click at [624, 97] on p "colaborador" at bounding box center [659, 96] width 92 height 12
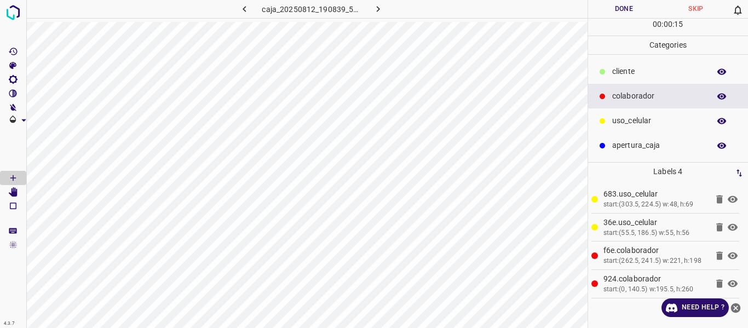
click at [612, 7] on button "Done" at bounding box center [624, 9] width 72 height 18
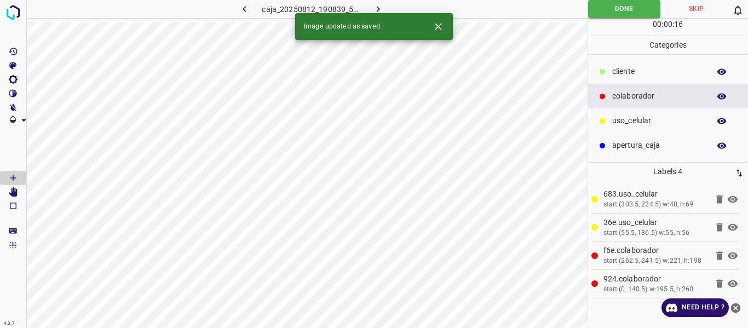
click at [376, 3] on icon "button" at bounding box center [379, 9] width 12 height 12
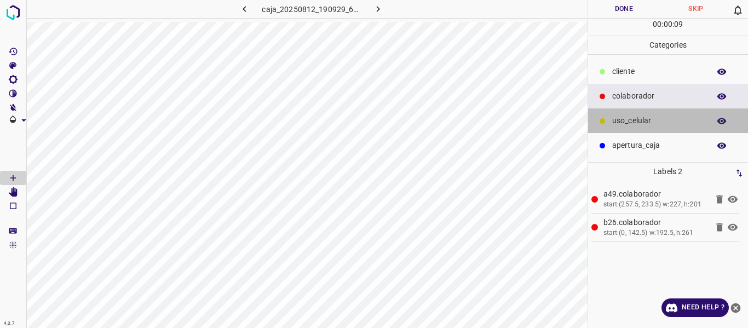
drag, startPoint x: 625, startPoint y: 112, endPoint x: 591, endPoint y: 113, distance: 34.5
click at [625, 113] on div "uso_celular" at bounding box center [668, 120] width 161 height 25
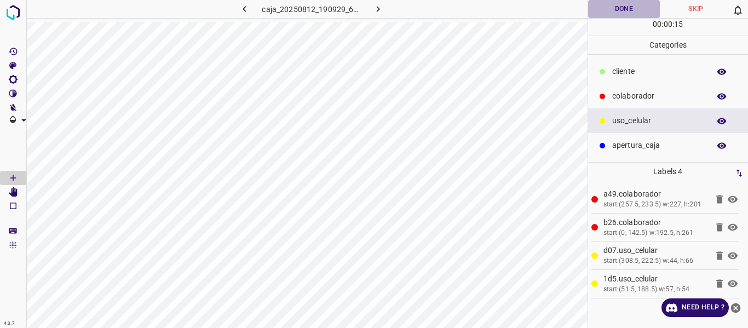
drag, startPoint x: 622, startPoint y: 10, endPoint x: 621, endPoint y: 15, distance: 5.7
click at [621, 15] on button "Done" at bounding box center [624, 9] width 72 height 18
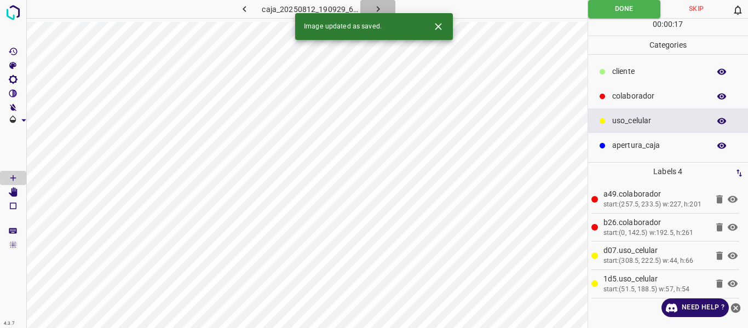
click at [375, 7] on icon "button" at bounding box center [379, 9] width 12 height 12
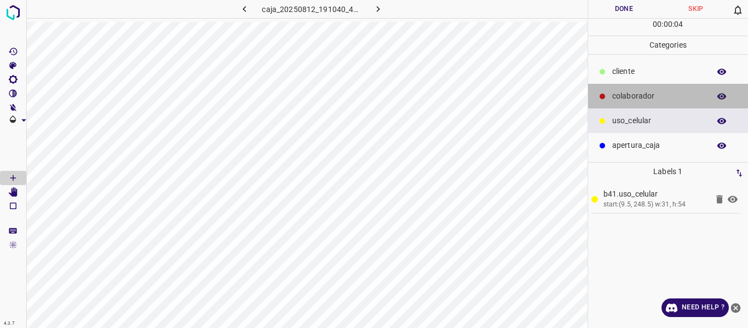
drag, startPoint x: 631, startPoint y: 94, endPoint x: 598, endPoint y: 109, distance: 35.8
click at [629, 94] on p "colaborador" at bounding box center [659, 96] width 92 height 12
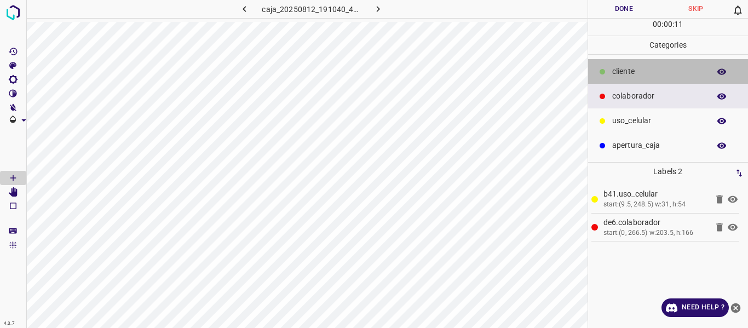
drag, startPoint x: 625, startPoint y: 68, endPoint x: 591, endPoint y: 74, distance: 34.4
click at [622, 68] on p "​​cliente" at bounding box center [659, 72] width 92 height 12
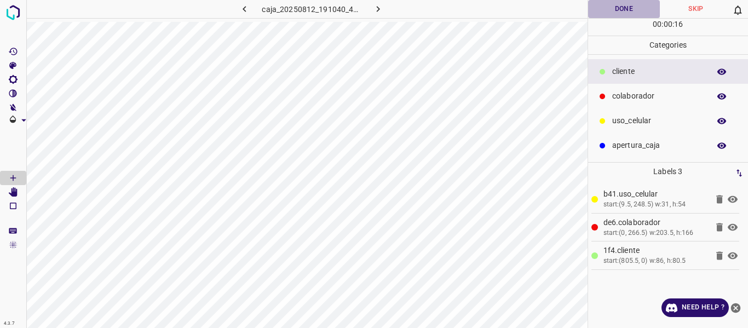
click at [633, 12] on button "Done" at bounding box center [624, 9] width 72 height 18
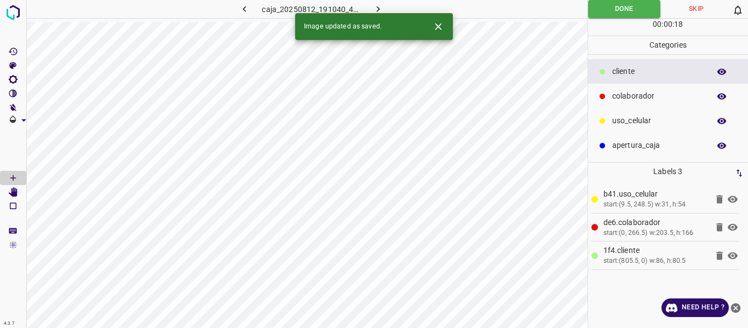
click at [380, 8] on icon "button" at bounding box center [379, 9] width 12 height 12
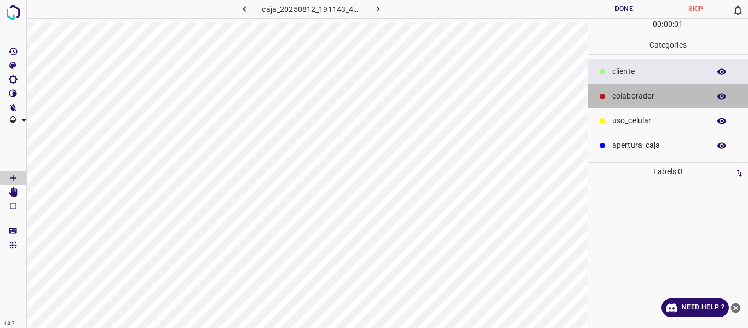
click at [625, 94] on p "colaborador" at bounding box center [659, 96] width 92 height 12
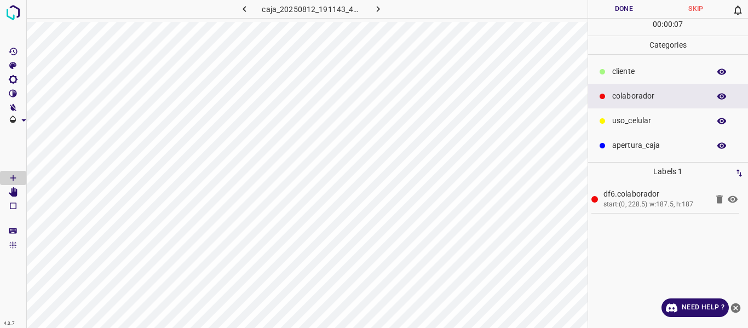
drag, startPoint x: 627, startPoint y: 115, endPoint x: 588, endPoint y: 125, distance: 40.7
click at [620, 118] on p "uso_celular" at bounding box center [659, 121] width 92 height 12
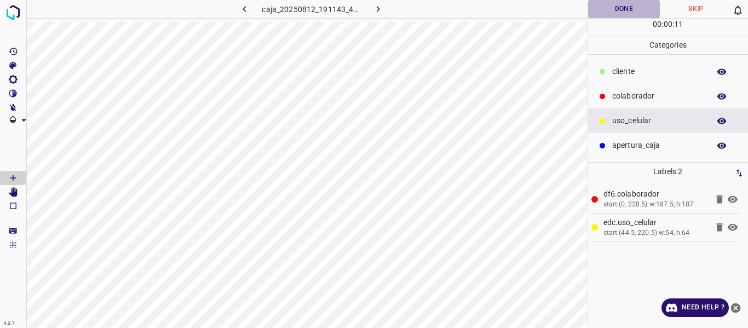
click at [611, 10] on button "Done" at bounding box center [624, 9] width 72 height 18
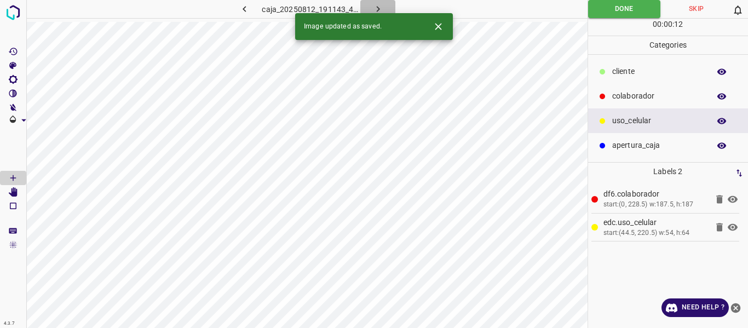
click at [373, 12] on icon "button" at bounding box center [379, 9] width 12 height 12
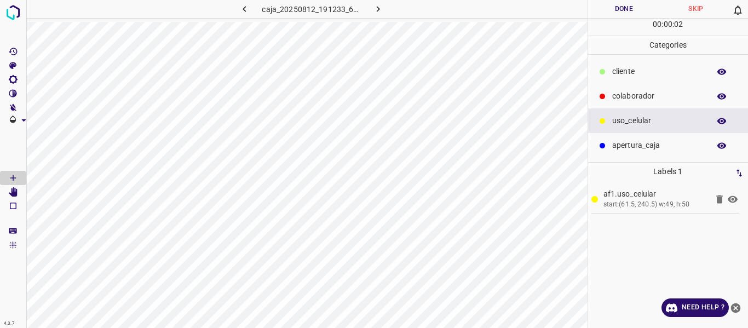
click at [634, 96] on p "colaborador" at bounding box center [659, 96] width 92 height 12
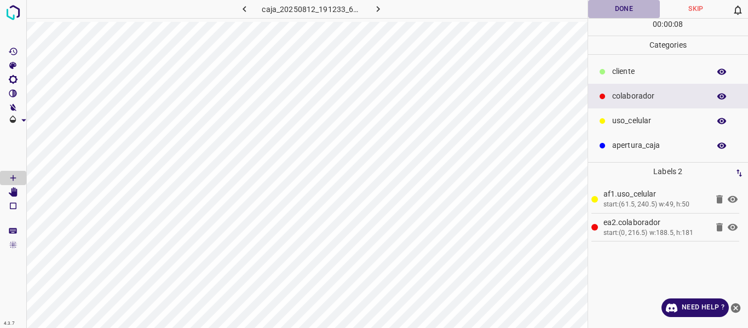
click at [609, 5] on button "Done" at bounding box center [624, 9] width 72 height 18
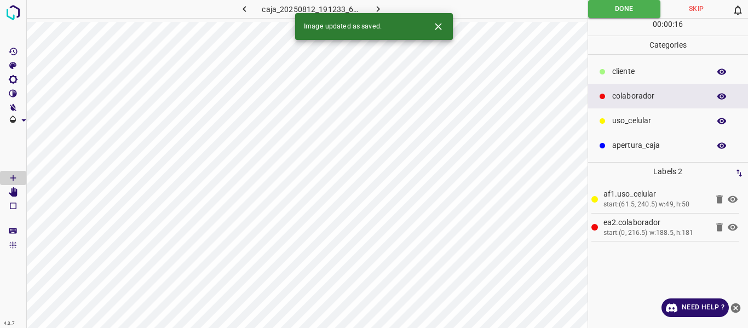
click at [381, 7] on icon "button" at bounding box center [379, 9] width 12 height 12
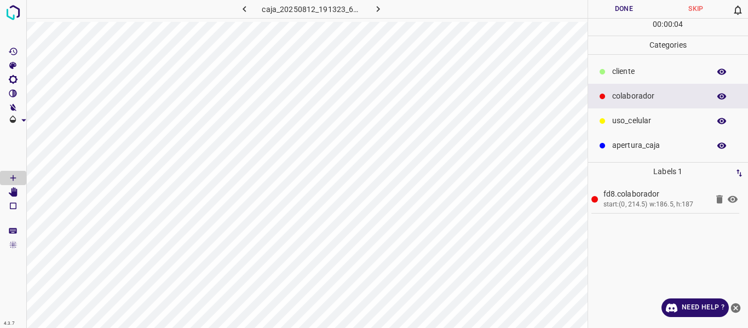
drag, startPoint x: 628, startPoint y: 119, endPoint x: 614, endPoint y: 126, distance: 15.7
click at [626, 122] on p "uso_celular" at bounding box center [659, 121] width 92 height 12
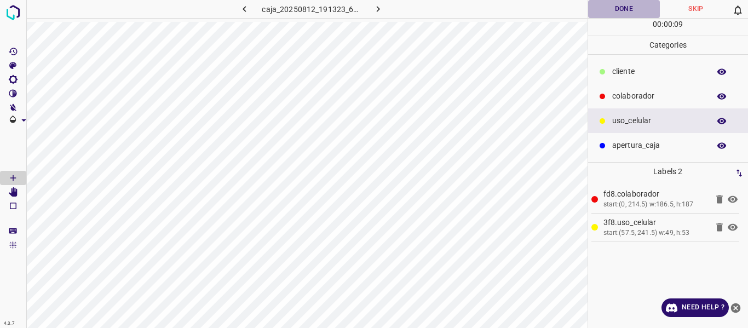
click at [613, 3] on button "Done" at bounding box center [624, 9] width 72 height 18
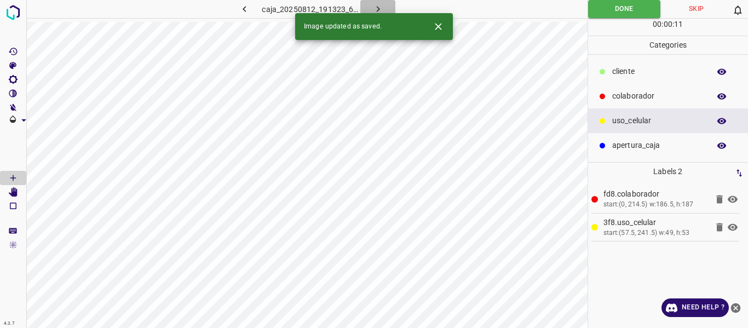
click at [375, 4] on icon "button" at bounding box center [379, 9] width 12 height 12
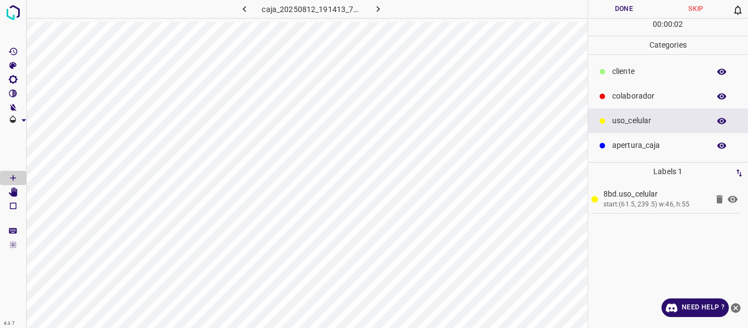
drag, startPoint x: 623, startPoint y: 95, endPoint x: 590, endPoint y: 112, distance: 37.5
click at [617, 100] on p "colaborador" at bounding box center [659, 96] width 92 height 12
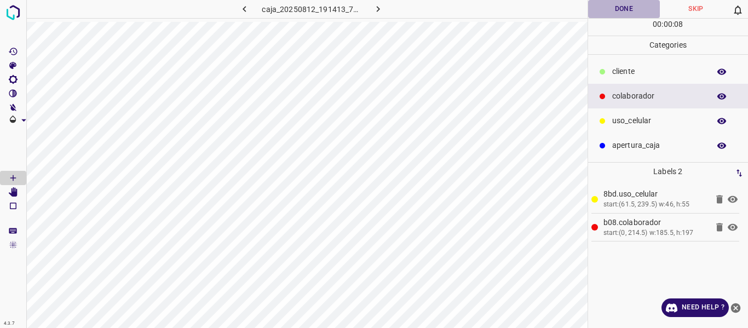
click at [626, 10] on button "Done" at bounding box center [624, 9] width 72 height 18
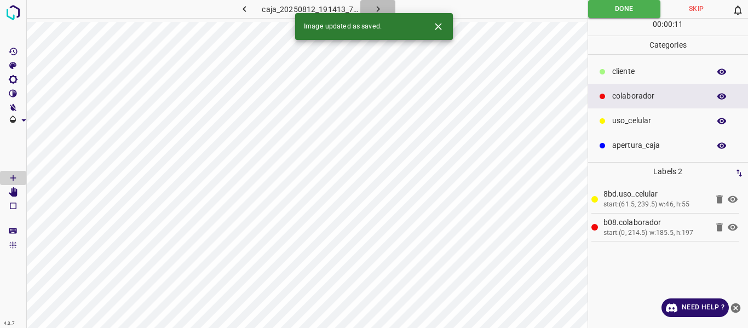
click at [379, 3] on icon "button" at bounding box center [379, 9] width 12 height 12
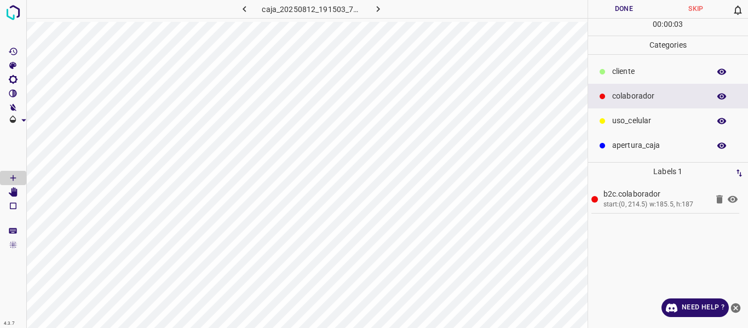
drag, startPoint x: 645, startPoint y: 118, endPoint x: 634, endPoint y: 120, distance: 11.6
click at [644, 118] on p "uso_celular" at bounding box center [659, 121] width 92 height 12
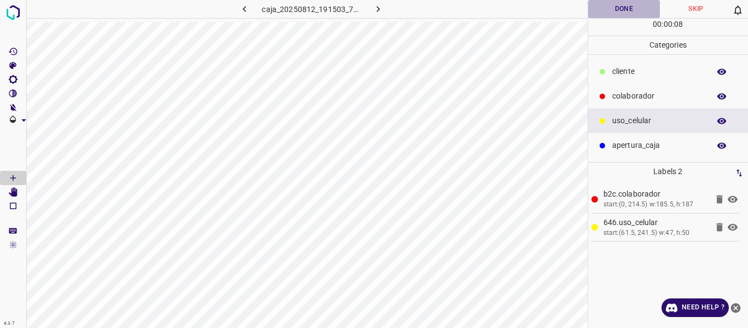
drag, startPoint x: 602, startPoint y: 8, endPoint x: 594, endPoint y: 7, distance: 8.3
click at [602, 7] on button "Done" at bounding box center [624, 9] width 72 height 18
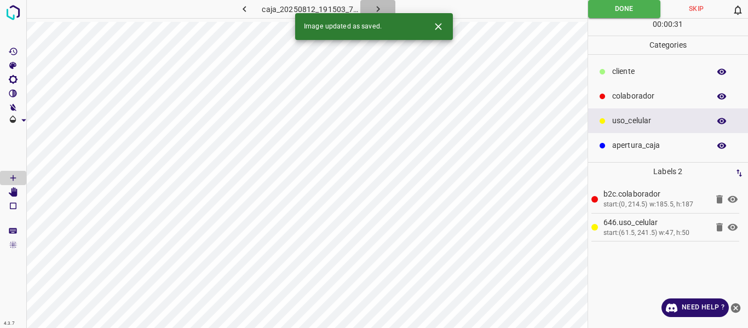
click at [376, 9] on icon "button" at bounding box center [379, 9] width 12 height 12
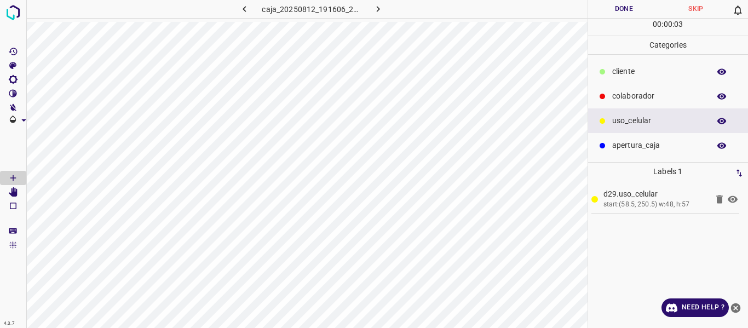
drag, startPoint x: 627, startPoint y: 93, endPoint x: 592, endPoint y: 94, distance: 34.6
click at [622, 93] on p "colaborador" at bounding box center [659, 96] width 92 height 12
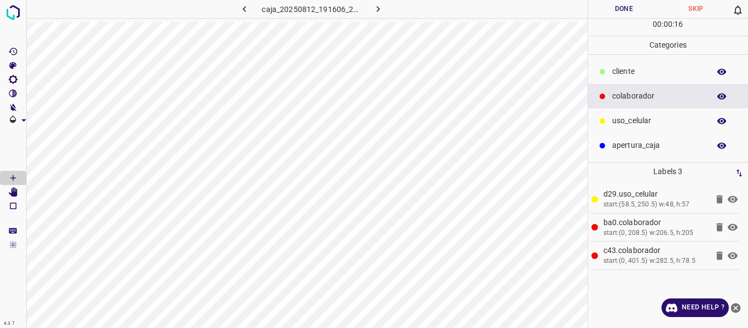
drag, startPoint x: 636, startPoint y: 128, endPoint x: 603, endPoint y: 134, distance: 32.8
click at [632, 128] on div "uso_celular" at bounding box center [668, 120] width 161 height 25
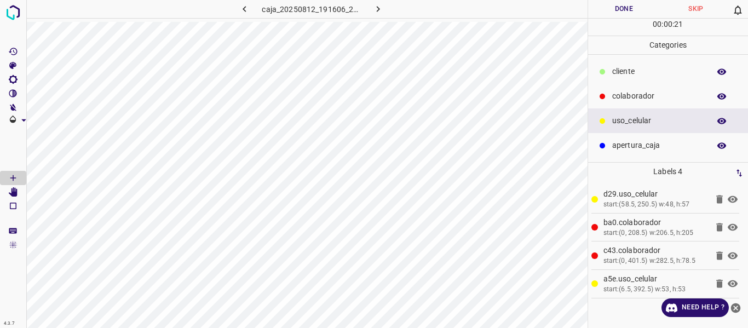
click at [621, 7] on button "Done" at bounding box center [624, 9] width 72 height 18
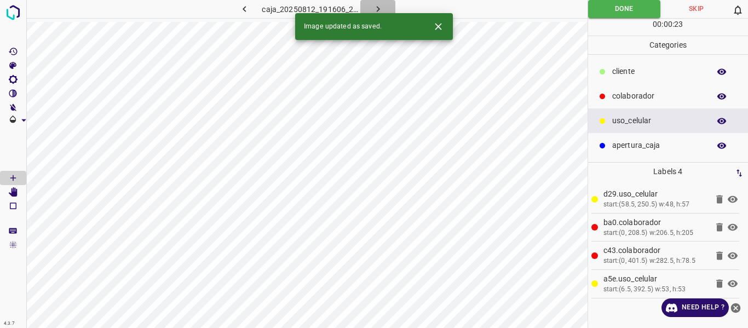
click at [382, 5] on icon "button" at bounding box center [379, 9] width 12 height 12
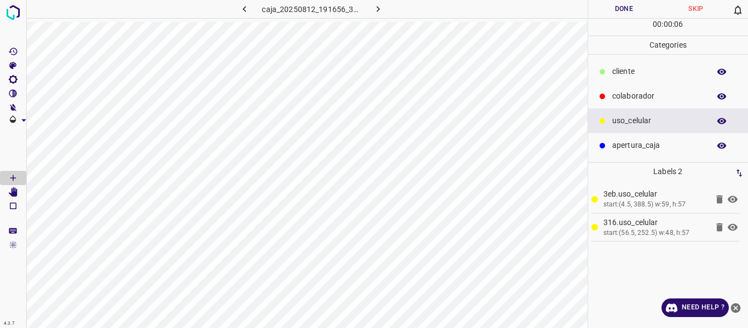
click at [666, 95] on p "colaborador" at bounding box center [659, 96] width 92 height 12
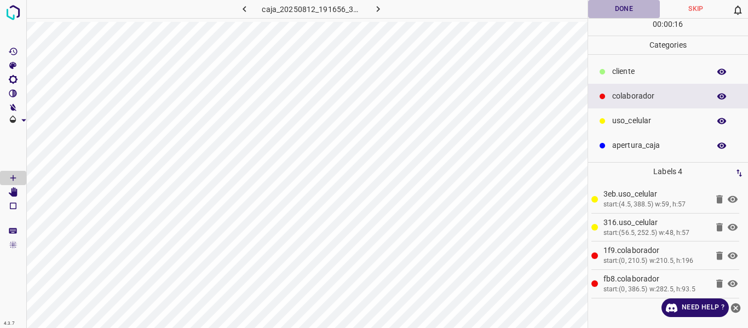
click at [630, 6] on button "Done" at bounding box center [624, 9] width 72 height 18
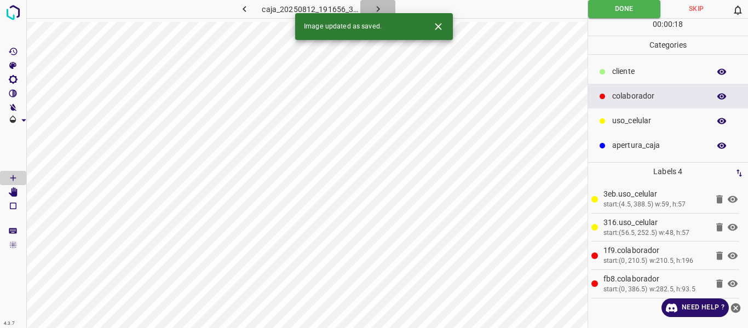
click at [378, 5] on icon "button" at bounding box center [379, 9] width 12 height 12
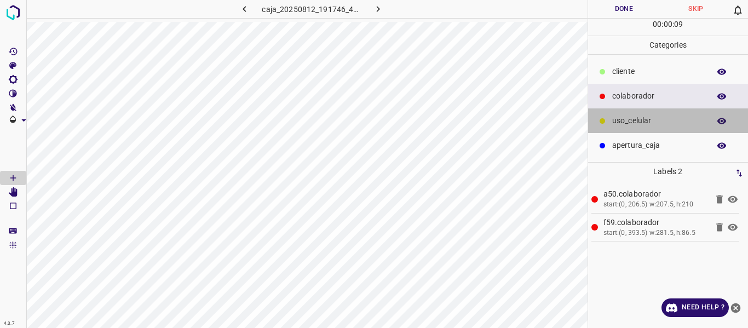
drag, startPoint x: 634, startPoint y: 122, endPoint x: 598, endPoint y: 124, distance: 36.2
click at [632, 121] on p "uso_celular" at bounding box center [659, 121] width 92 height 12
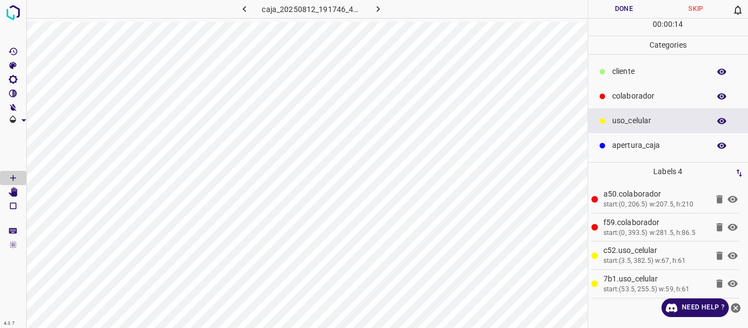
click at [626, 12] on button "Done" at bounding box center [624, 9] width 72 height 18
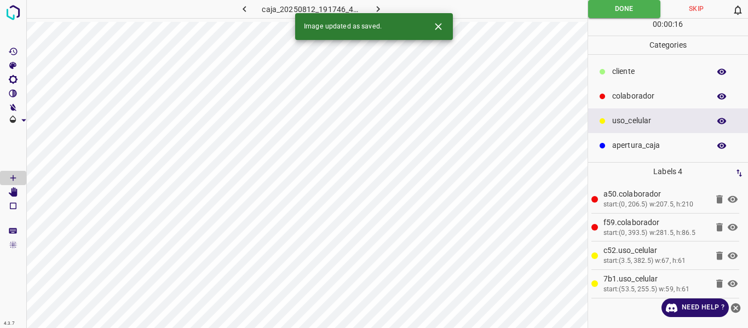
click at [381, 5] on icon "button" at bounding box center [379, 9] width 12 height 12
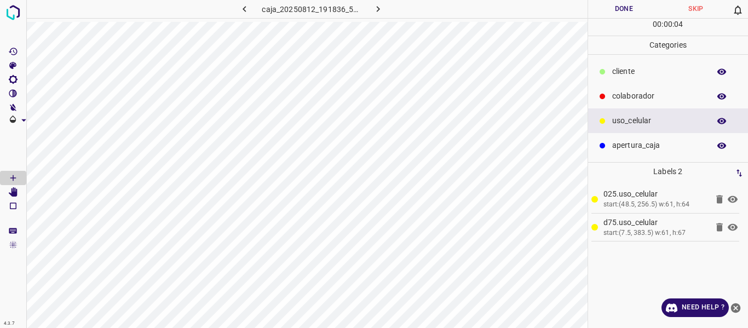
drag, startPoint x: 625, startPoint y: 94, endPoint x: 599, endPoint y: 103, distance: 27.2
click at [623, 95] on p "colaborador" at bounding box center [659, 96] width 92 height 12
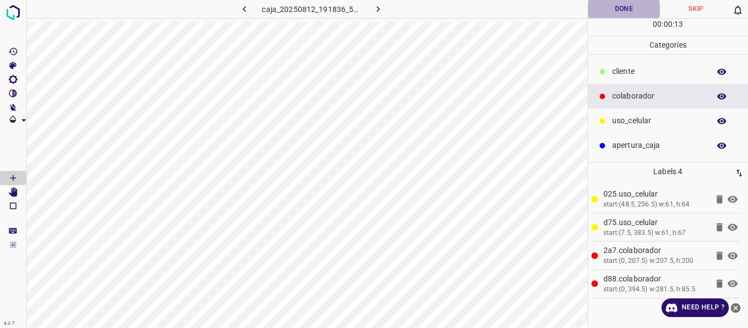
click at [615, 9] on button "Done" at bounding box center [624, 9] width 72 height 18
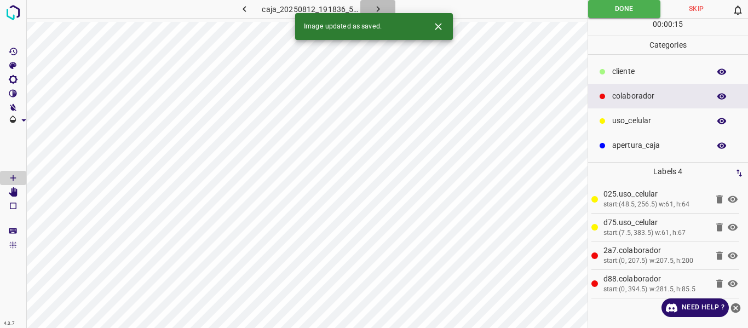
drag, startPoint x: 375, startPoint y: 5, endPoint x: 371, endPoint y: 1, distance: 5.9
click at [373, 5] on icon "button" at bounding box center [379, 9] width 12 height 12
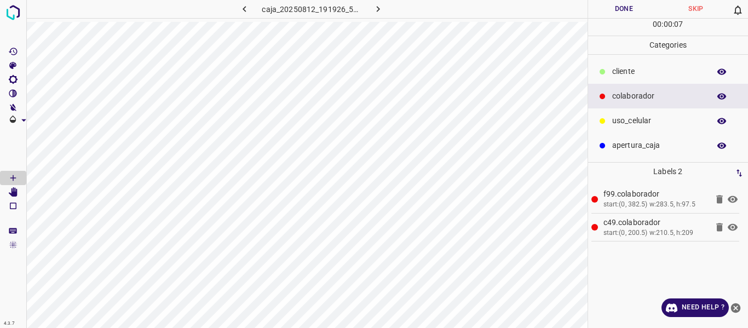
drag, startPoint x: 656, startPoint y: 114, endPoint x: 605, endPoint y: 129, distance: 52.7
click at [653, 116] on div "uso_celular" at bounding box center [668, 120] width 161 height 25
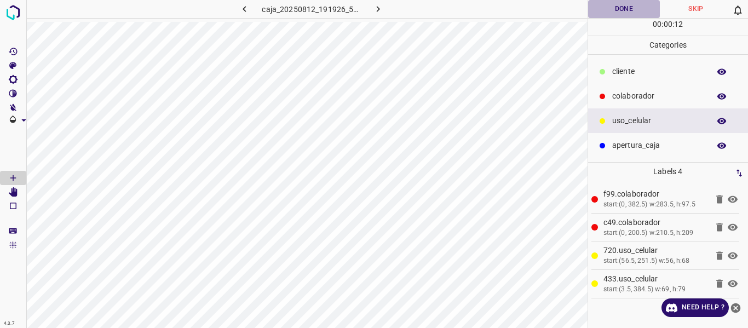
click at [619, 12] on button "Done" at bounding box center [624, 9] width 72 height 18
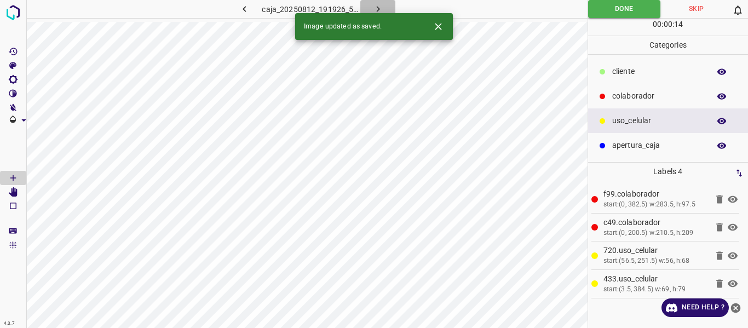
click at [379, 3] on button "button" at bounding box center [378, 9] width 35 height 18
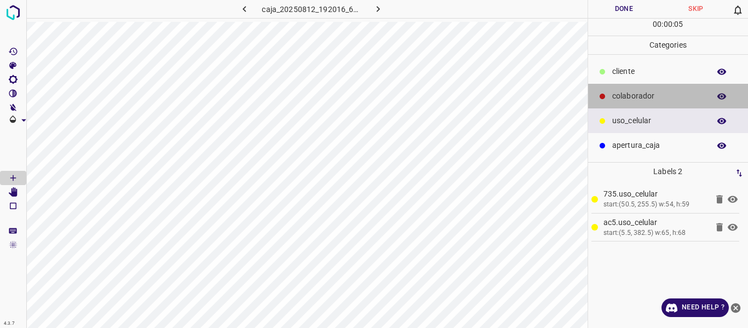
drag, startPoint x: 628, startPoint y: 94, endPoint x: 622, endPoint y: 96, distance: 6.9
click at [622, 96] on p "colaborador" at bounding box center [659, 96] width 92 height 12
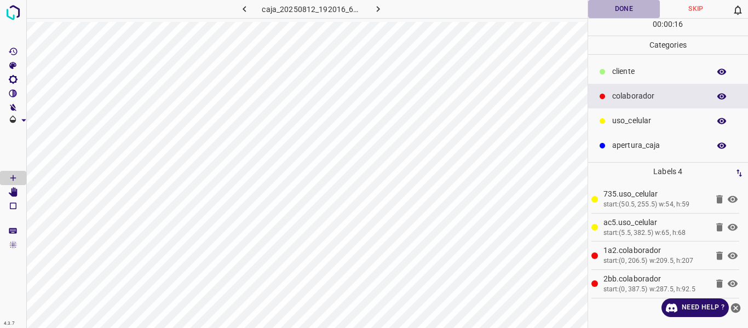
click at [619, 8] on button "Done" at bounding box center [624, 9] width 72 height 18
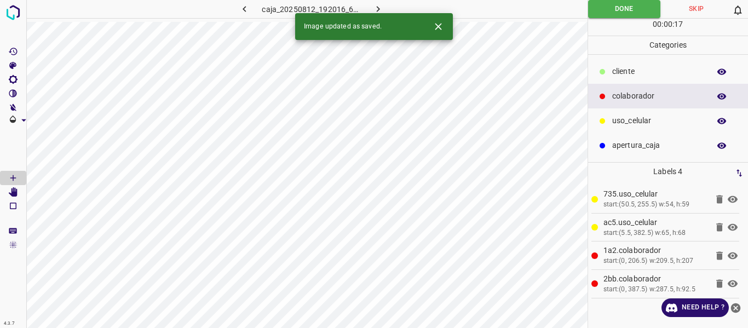
click at [375, 6] on icon "button" at bounding box center [379, 9] width 12 height 12
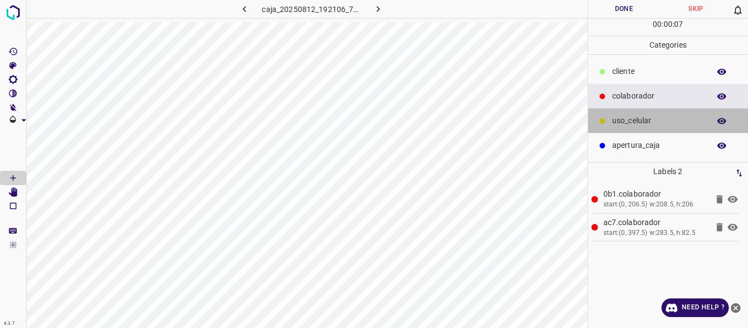
drag, startPoint x: 626, startPoint y: 119, endPoint x: 607, endPoint y: 122, distance: 18.9
click at [607, 122] on div "uso_celular" at bounding box center [668, 120] width 161 height 25
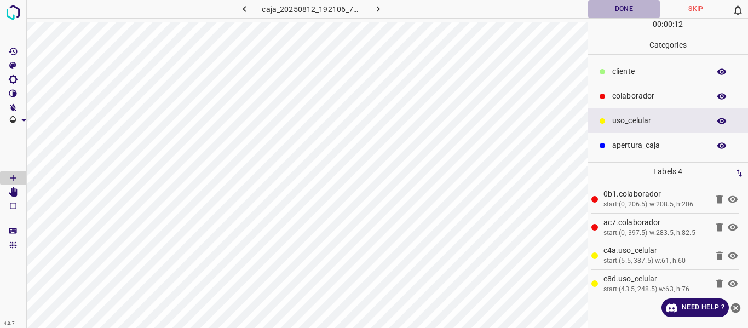
click at [629, 9] on button "Done" at bounding box center [624, 9] width 72 height 18
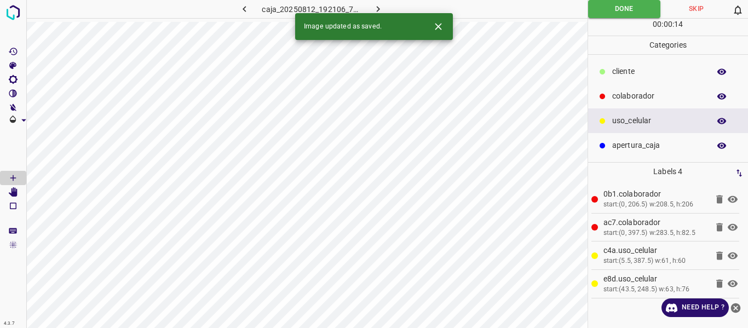
click at [377, 3] on icon "button" at bounding box center [379, 9] width 12 height 12
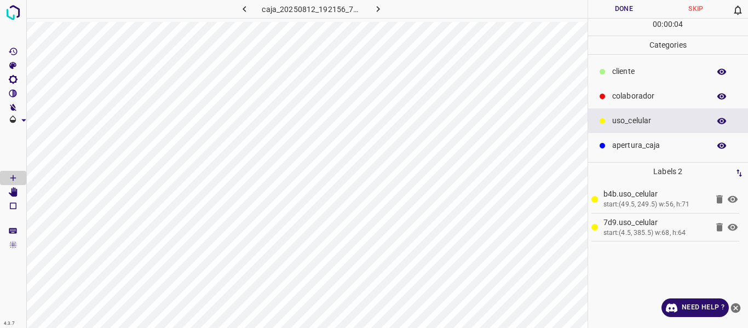
drag, startPoint x: 642, startPoint y: 97, endPoint x: 598, endPoint y: 108, distance: 44.6
click at [628, 102] on p "colaborador" at bounding box center [659, 96] width 92 height 12
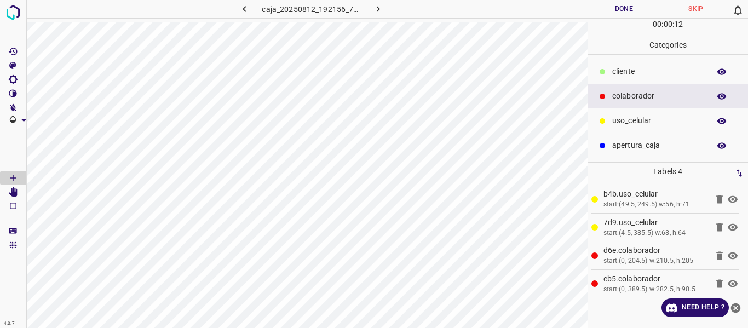
drag, startPoint x: 617, startPoint y: 10, endPoint x: 620, endPoint y: 2, distance: 8.5
click at [616, 14] on button "Done" at bounding box center [624, 9] width 72 height 18
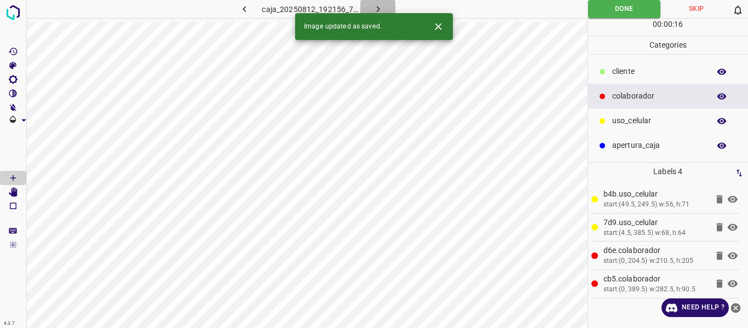
click at [375, 4] on icon "button" at bounding box center [379, 9] width 12 height 12
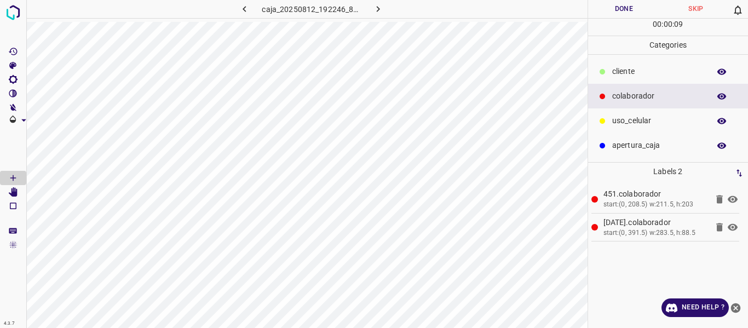
click at [623, 122] on p "uso_celular" at bounding box center [659, 121] width 92 height 12
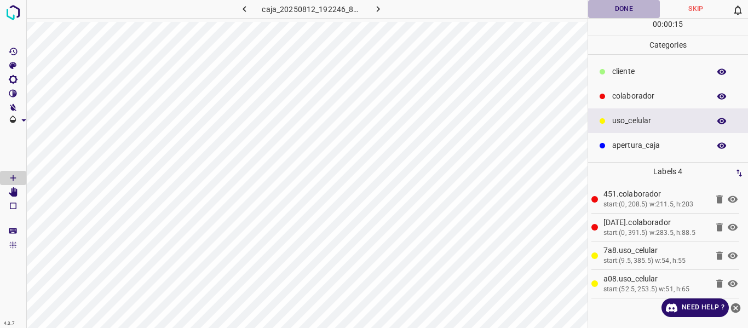
click at [621, 5] on button "Done" at bounding box center [624, 9] width 72 height 18
